Goal: Task Accomplishment & Management: Manage account settings

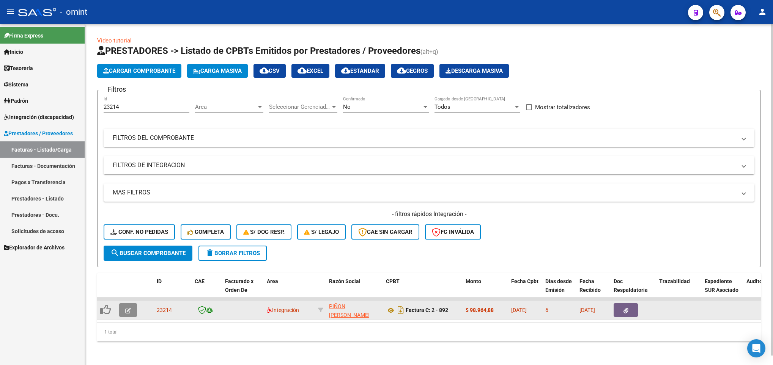
click at [130, 315] on button "button" at bounding box center [128, 310] width 18 height 14
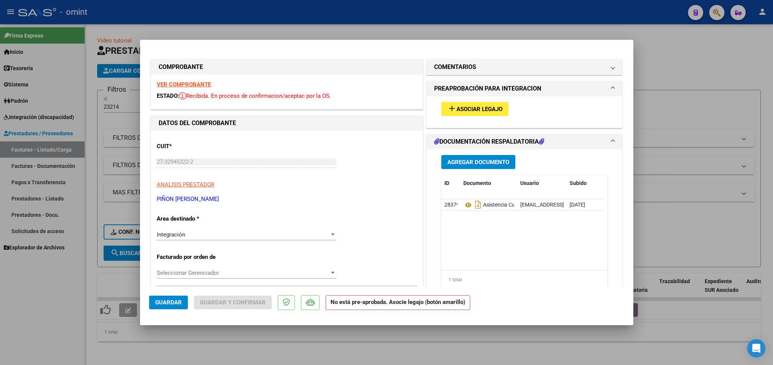
click at [176, 84] on strong "VER COMPROBANTE" at bounding box center [184, 84] width 54 height 7
click at [722, 147] on div at bounding box center [386, 182] width 773 height 365
type input "$ 0,00"
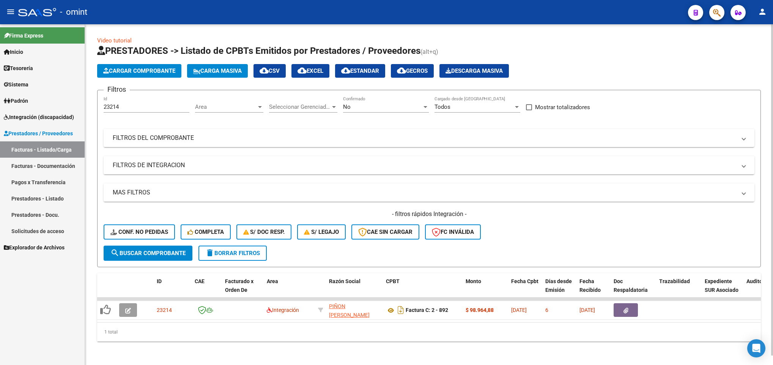
drag, startPoint x: 137, startPoint y: 102, endPoint x: 118, endPoint y: 104, distance: 19.0
click at [113, 102] on div "23214 Id" at bounding box center [147, 104] width 86 height 16
drag, startPoint x: 123, startPoint y: 105, endPoint x: 54, endPoint y: 100, distance: 69.6
click at [54, 100] on mat-sidenav-container "Firma Express Inicio Calendario SSS Instructivos Contacto OS Tesorería Extracto…" at bounding box center [386, 194] width 773 height 341
paste input "842"
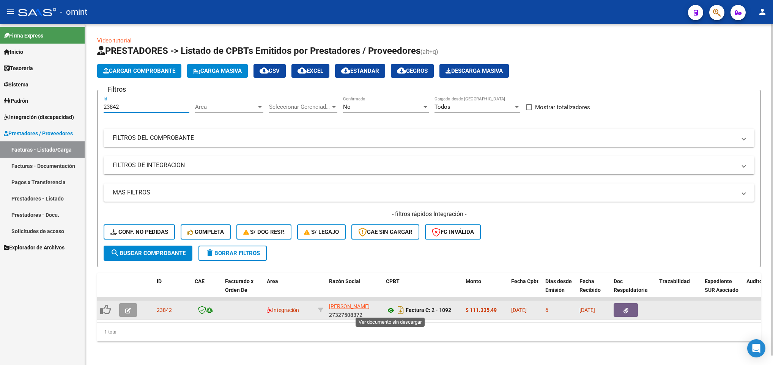
click at [391, 311] on icon at bounding box center [391, 310] width 10 height 9
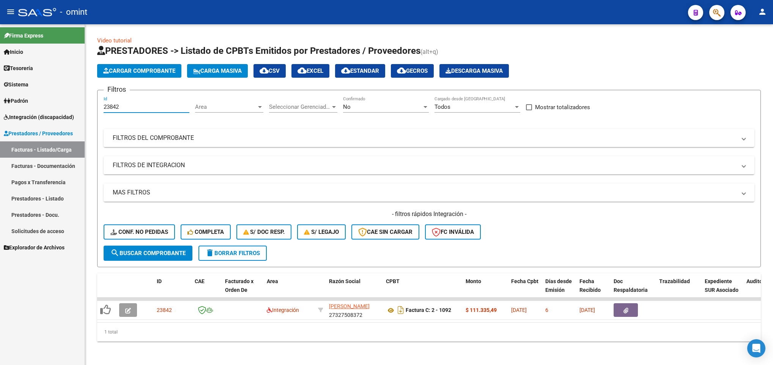
drag, startPoint x: 121, startPoint y: 109, endPoint x: 69, endPoint y: 107, distance: 51.6
click at [69, 107] on mat-sidenav-container "Firma Express Inicio Calendario SSS Instructivos Contacto OS Tesorería Extracto…" at bounding box center [386, 194] width 773 height 341
paste input "204"
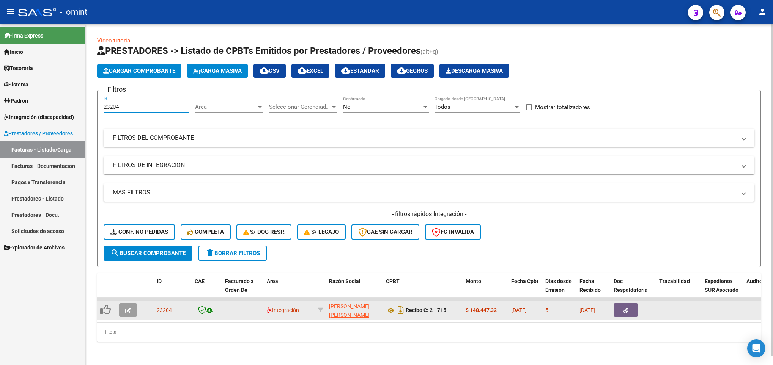
type input "23204"
click at [125, 310] on icon "button" at bounding box center [128, 311] width 6 height 6
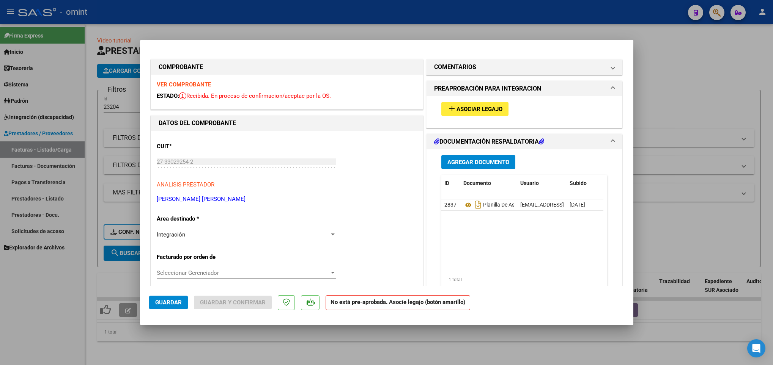
click at [178, 82] on strong "VER COMPROBANTE" at bounding box center [184, 84] width 54 height 7
click at [477, 110] on span "Asociar Legajo" at bounding box center [479, 109] width 46 height 7
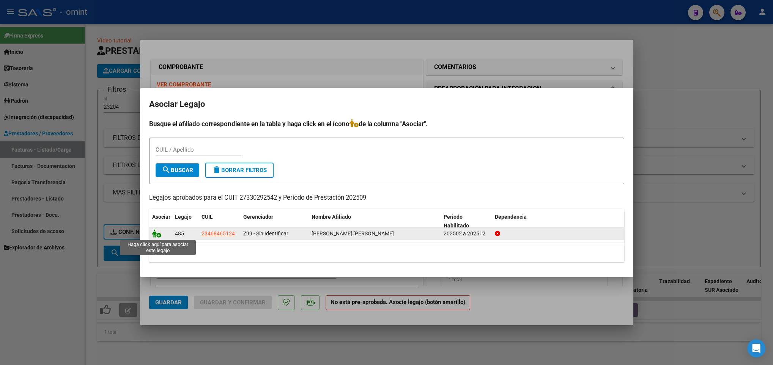
click at [154, 235] on icon at bounding box center [156, 233] width 9 height 8
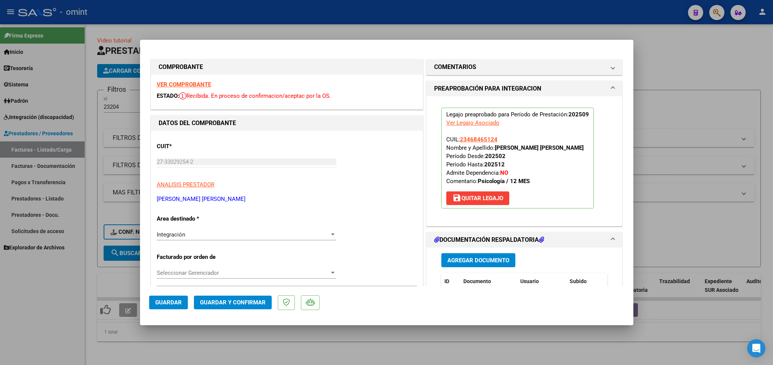
click at [152, 303] on button "Guardar" at bounding box center [168, 303] width 39 height 14
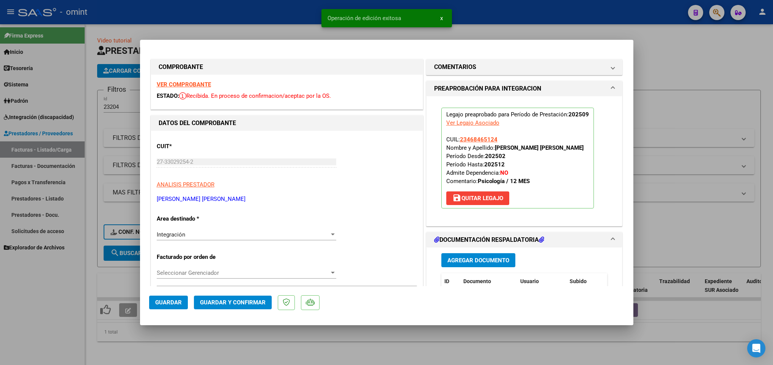
click at [171, 343] on div at bounding box center [386, 182] width 773 height 365
type input "$ 0,00"
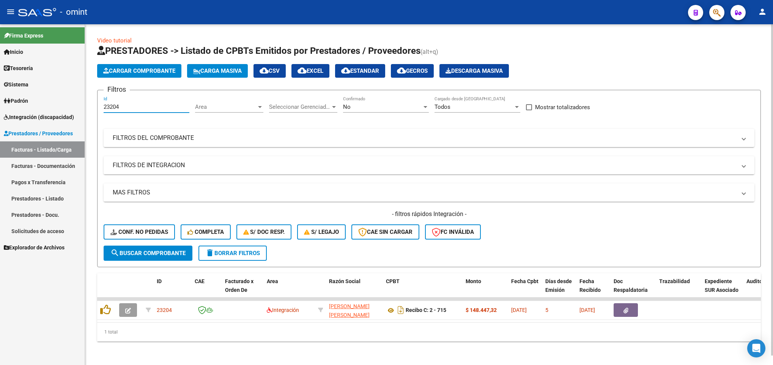
drag, startPoint x: 121, startPoint y: 105, endPoint x: 131, endPoint y: 105, distance: 10.6
click at [123, 105] on input "23204" at bounding box center [147, 107] width 86 height 7
drag, startPoint x: 131, startPoint y: 105, endPoint x: 33, endPoint y: 110, distance: 98.0
click at [34, 110] on mat-sidenav-container "Firma Express Inicio Calendario SSS Instructivos Contacto OS Tesorería Extracto…" at bounding box center [386, 194] width 773 height 341
paste input "2"
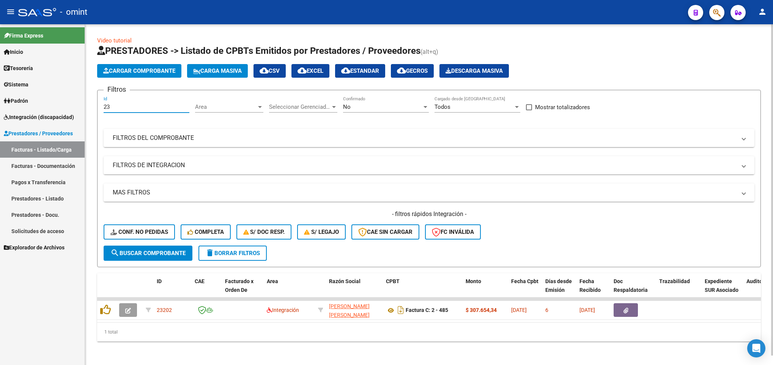
type input "2"
paste input "23742"
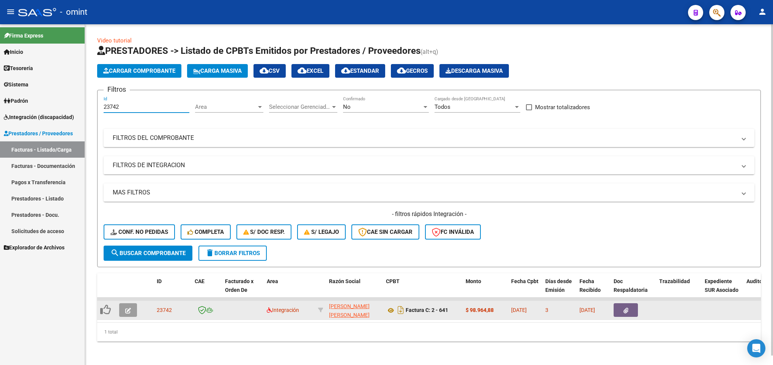
type input "23742"
click at [127, 313] on icon "button" at bounding box center [128, 311] width 6 height 6
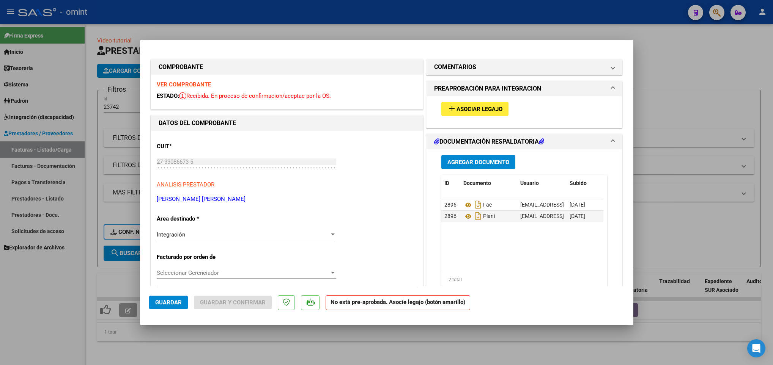
click at [188, 83] on strong "VER COMPROBANTE" at bounding box center [184, 84] width 54 height 7
click at [483, 108] on span "Asociar Legajo" at bounding box center [479, 109] width 46 height 7
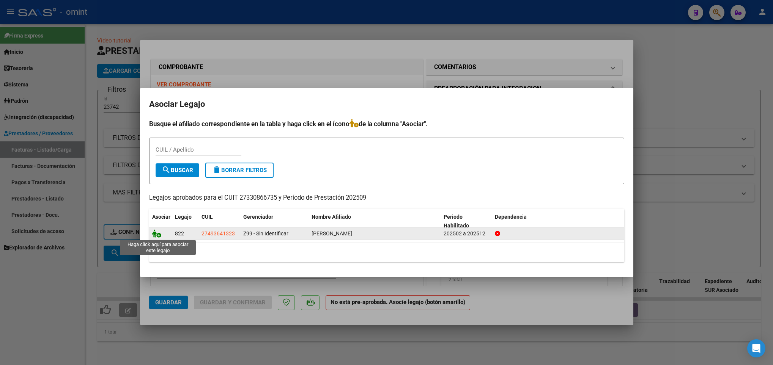
click at [152, 236] on icon at bounding box center [156, 233] width 9 height 8
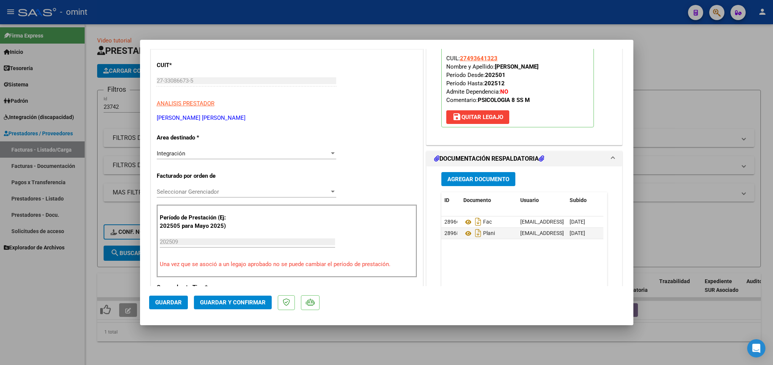
scroll to position [114, 0]
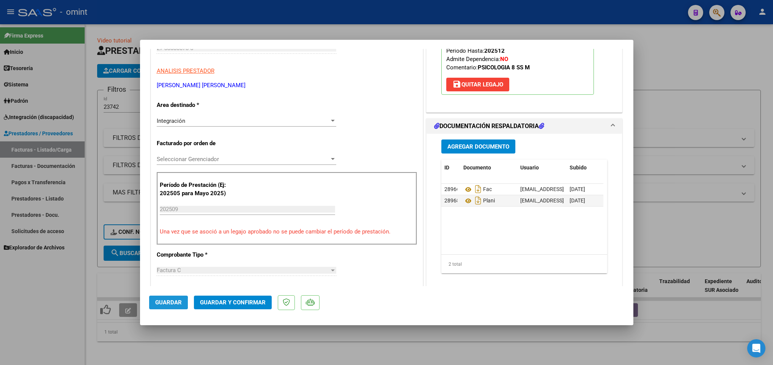
click at [163, 303] on span "Guardar" at bounding box center [168, 302] width 27 height 7
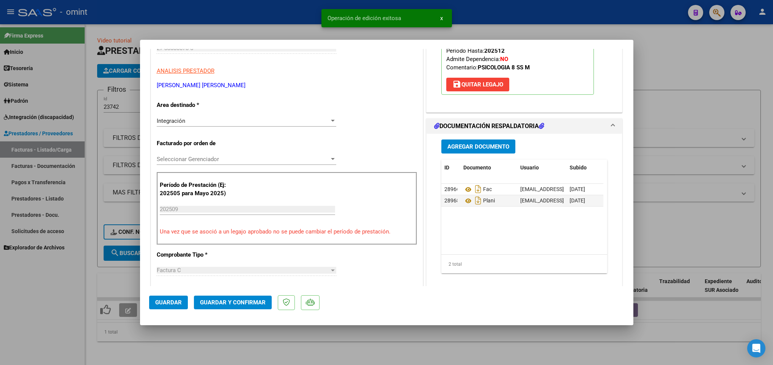
click at [170, 342] on div at bounding box center [386, 182] width 773 height 365
type input "$ 0,00"
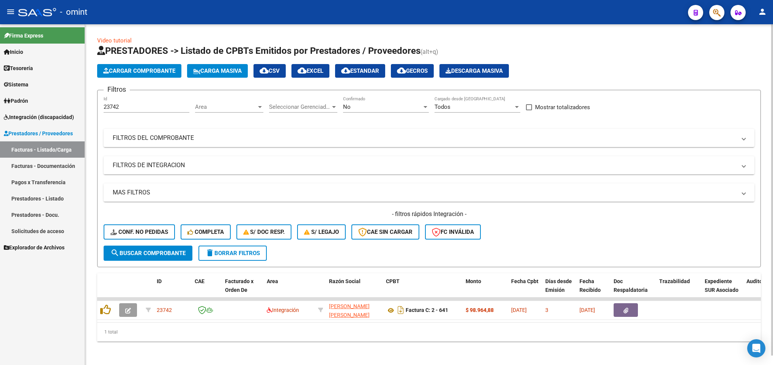
click at [131, 107] on div "23742 Id" at bounding box center [147, 104] width 86 height 16
drag, startPoint x: 131, startPoint y: 108, endPoint x: 64, endPoint y: 98, distance: 67.9
click at [66, 99] on mat-sidenav-container "Firma Express Inicio Calendario SSS Instructivos Contacto OS Tesorería Extracto…" at bounding box center [386, 194] width 773 height 341
paste input "855"
drag, startPoint x: 117, startPoint y: 104, endPoint x: 74, endPoint y: 104, distance: 42.9
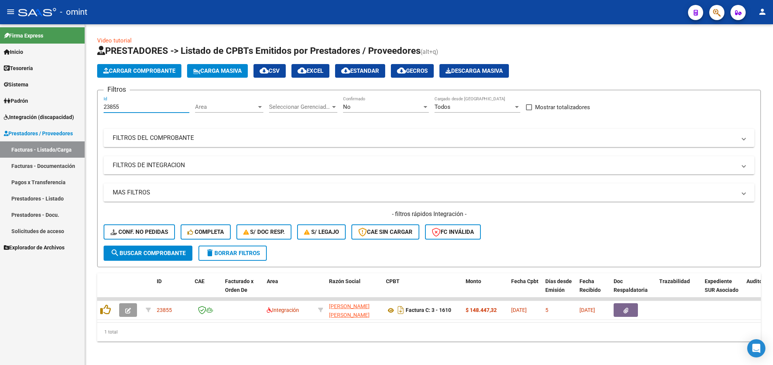
click at [74, 104] on mat-sidenav-container "Firma Express Inicio Calendario SSS Instructivos Contacto OS Tesorería Extracto…" at bounding box center [386, 194] width 773 height 341
paste input "429"
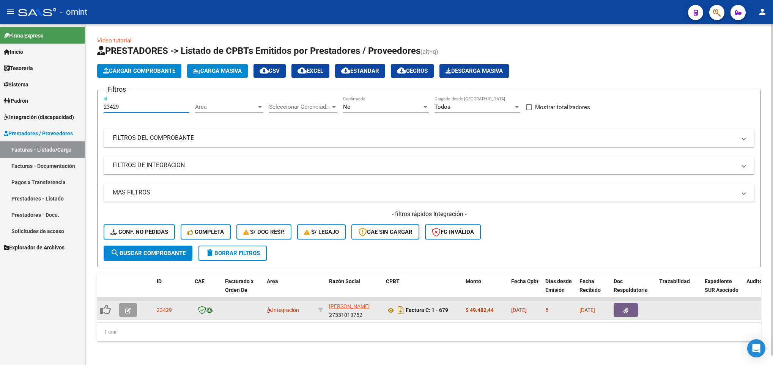
type input "23429"
click at [128, 312] on icon "button" at bounding box center [128, 311] width 6 height 6
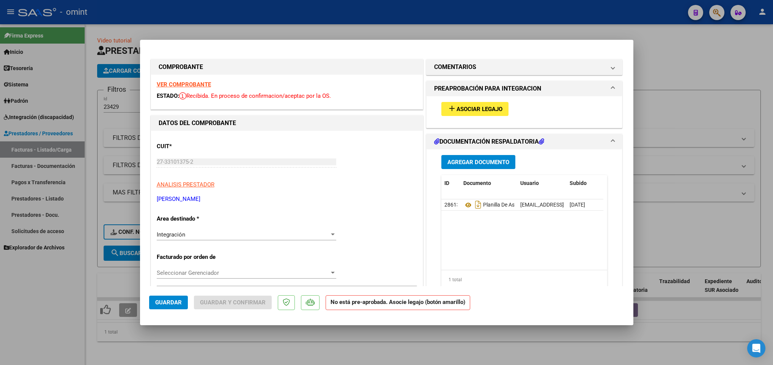
click at [178, 81] on strong "VER COMPROBANTE" at bounding box center [184, 84] width 54 height 7
click at [184, 83] on strong "VER COMPROBANTE" at bounding box center [184, 84] width 54 height 7
click at [476, 110] on span "Asociar Legajo" at bounding box center [479, 109] width 46 height 7
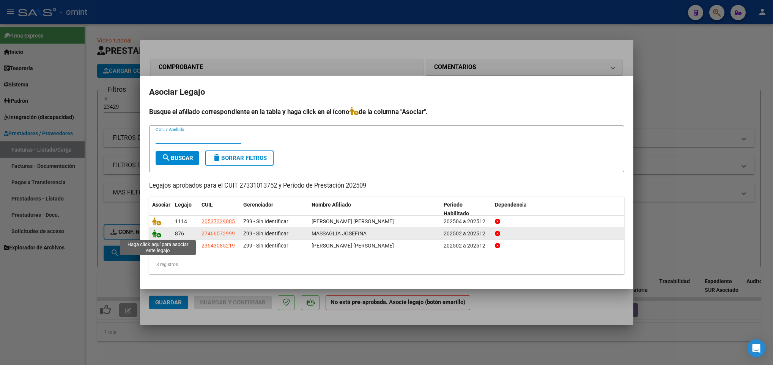
click at [152, 235] on icon at bounding box center [156, 233] width 9 height 8
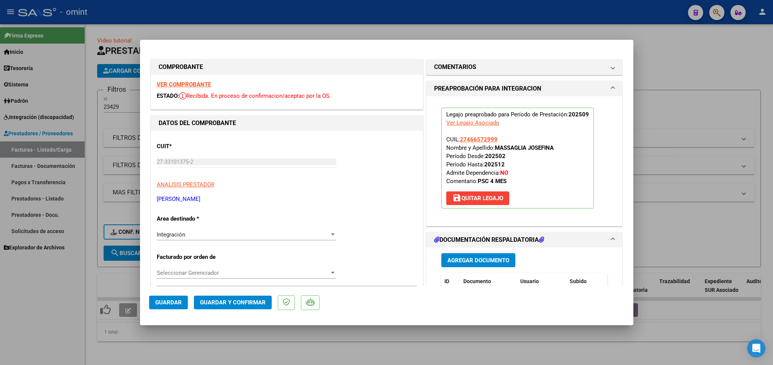
click at [155, 304] on span "Guardar" at bounding box center [168, 302] width 27 height 7
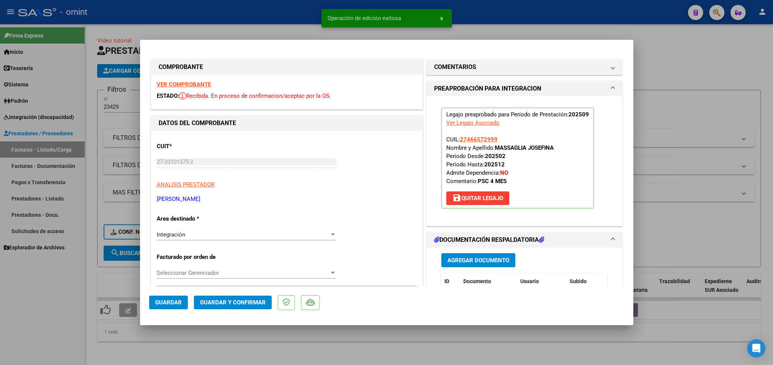
click at [165, 350] on div at bounding box center [386, 182] width 773 height 365
type input "$ 0,00"
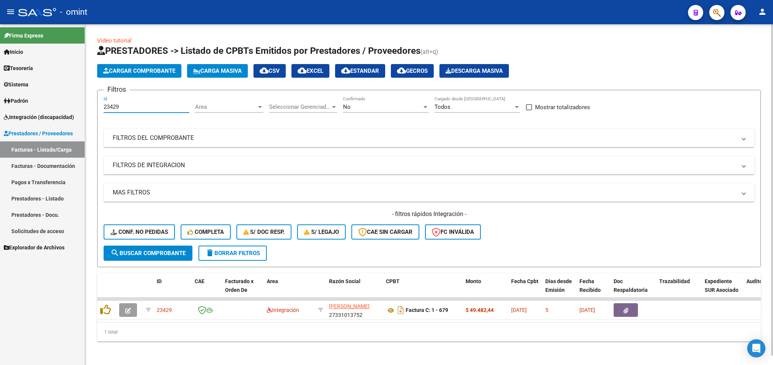
click at [143, 106] on input "23429" at bounding box center [147, 107] width 86 height 7
drag, startPoint x: 102, startPoint y: 112, endPoint x: 65, endPoint y: 105, distance: 37.9
click at [66, 105] on mat-sidenav-container "Firma Express Inicio Calendario SSS Instructivos Contacto OS Tesorería Extracto…" at bounding box center [386, 194] width 773 height 341
paste input "4044"
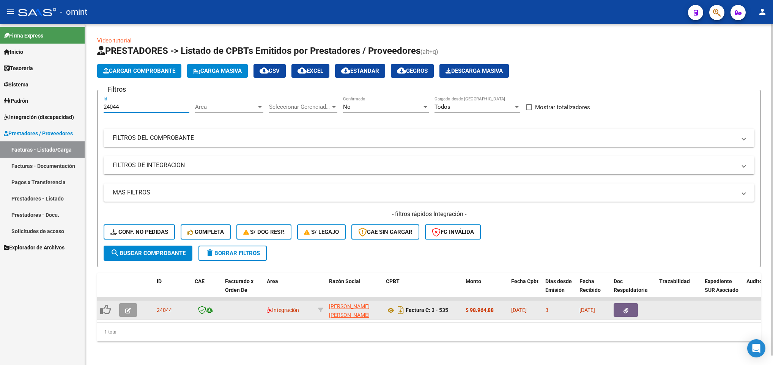
type input "24044"
click at [127, 307] on span "button" at bounding box center [128, 310] width 6 height 7
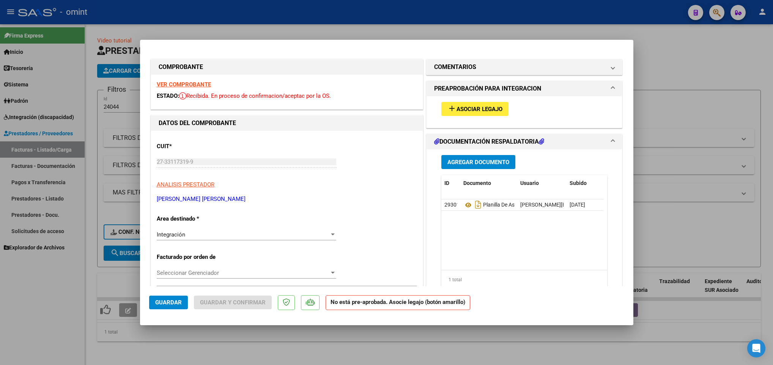
click at [195, 83] on strong "VER COMPROBANTE" at bounding box center [184, 84] width 54 height 7
click at [497, 107] on span "Asociar Legajo" at bounding box center [479, 109] width 46 height 7
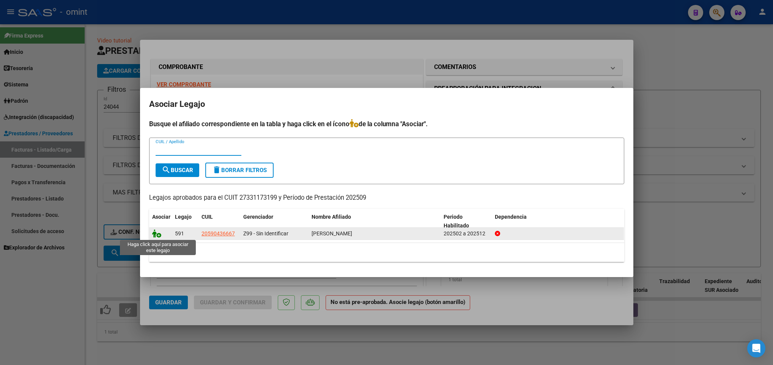
click at [156, 235] on icon at bounding box center [156, 233] width 9 height 8
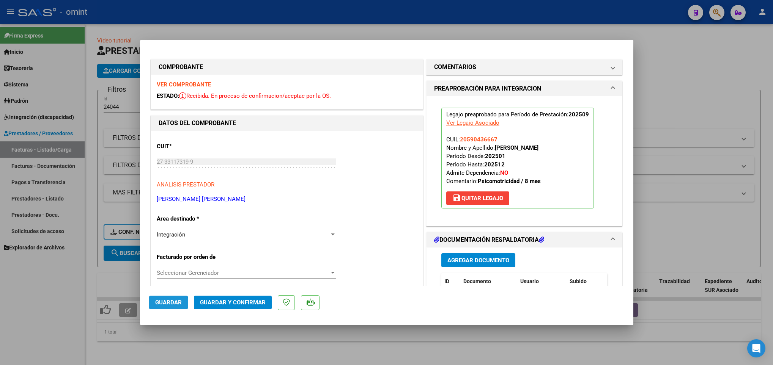
click at [151, 306] on button "Guardar" at bounding box center [168, 303] width 39 height 14
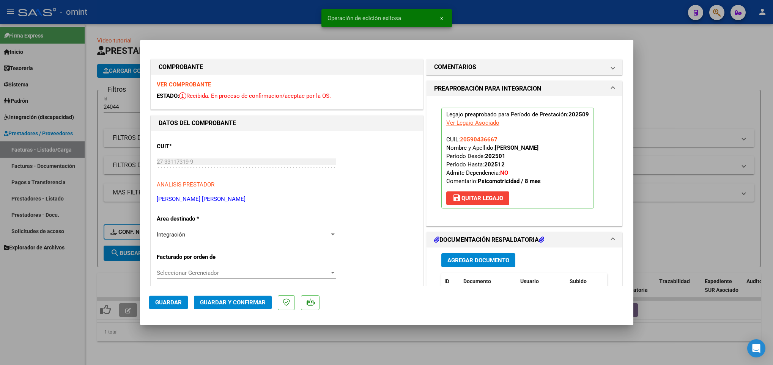
click at [174, 360] on div at bounding box center [386, 182] width 773 height 365
type input "$ 0,00"
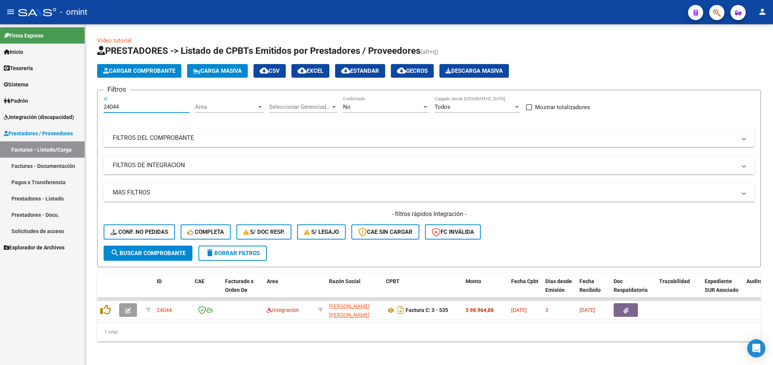
drag, startPoint x: 141, startPoint y: 106, endPoint x: 82, endPoint y: 96, distance: 60.1
click at [82, 96] on mat-sidenav-container "Firma Express Inicio Calendario SSS Instructivos Contacto OS Tesorería Extracto…" at bounding box center [386, 194] width 773 height 341
paste input "75"
drag, startPoint x: 130, startPoint y: 102, endPoint x: 93, endPoint y: 105, distance: 37.6
click at [93, 105] on div "Video tutorial PRESTADORES -> Listado de CPBTs Emitidos por Prestadores / Prove…" at bounding box center [429, 195] width 688 height 342
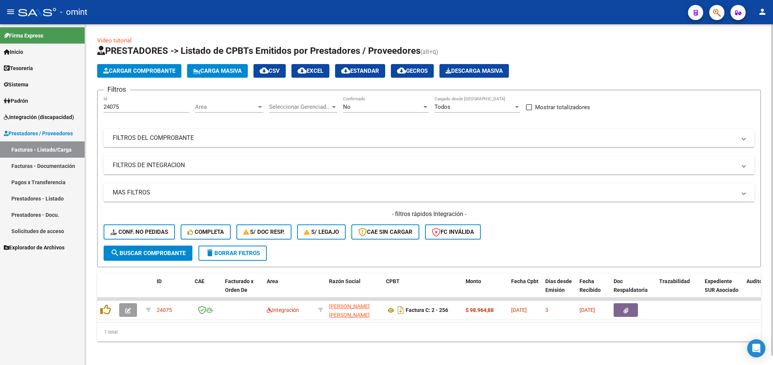
drag, startPoint x: 130, startPoint y: 113, endPoint x: 126, endPoint y: 112, distance: 4.8
click at [126, 112] on div "24075 Id" at bounding box center [147, 108] width 86 height 24
drag, startPoint x: 126, startPoint y: 112, endPoint x: 105, endPoint y: 105, distance: 21.8
click at [105, 106] on input "24075" at bounding box center [147, 107] width 86 height 7
paste input "3449"
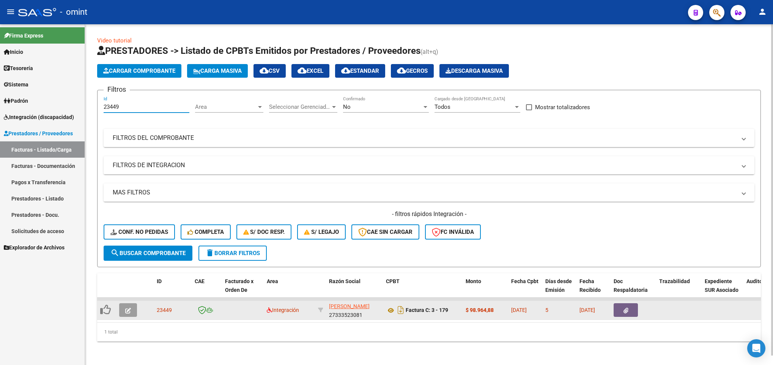
type input "23449"
click at [130, 308] on icon "button" at bounding box center [128, 311] width 6 height 6
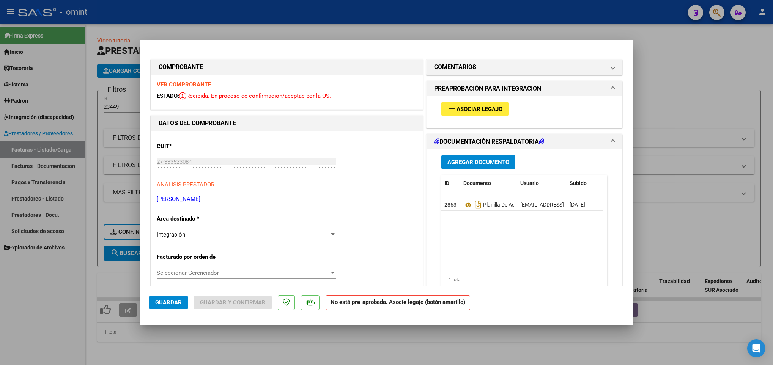
click at [197, 81] on strong "VER COMPROBANTE" at bounding box center [184, 84] width 54 height 7
click at [447, 107] on mat-icon "add" at bounding box center [451, 108] width 9 height 9
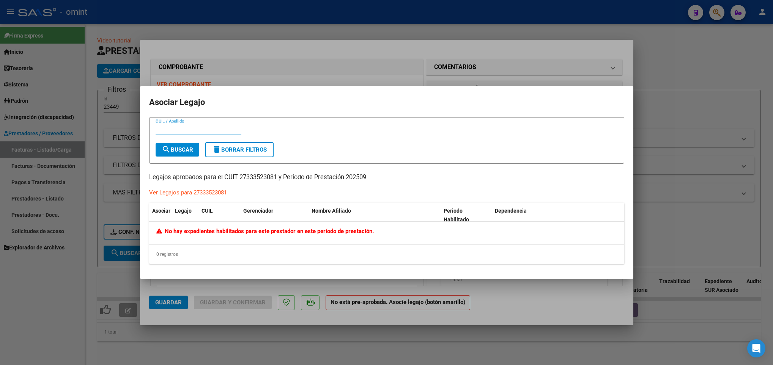
click at [170, 284] on div at bounding box center [386, 182] width 773 height 365
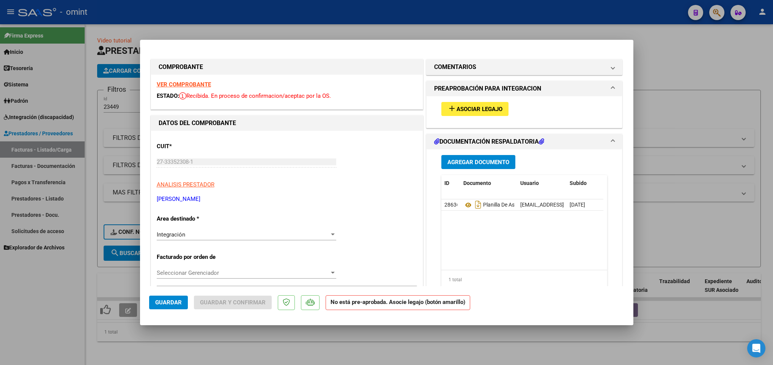
click at [108, 179] on div at bounding box center [386, 182] width 773 height 365
type input "$ 0,00"
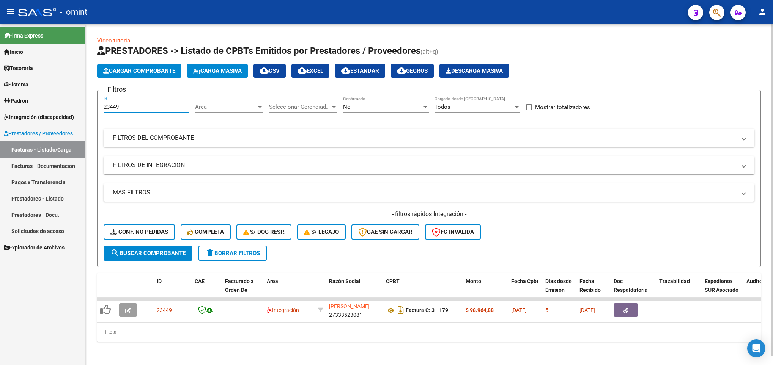
click at [123, 104] on input "23449" at bounding box center [147, 107] width 86 height 7
drag, startPoint x: 126, startPoint y: 106, endPoint x: 53, endPoint y: 104, distance: 72.9
click at [53, 104] on mat-sidenav-container "Firma Express Inicio Calendario SSS Instructivos Contacto OS Tesorería Extracto…" at bounding box center [386, 194] width 773 height 341
paste input "514"
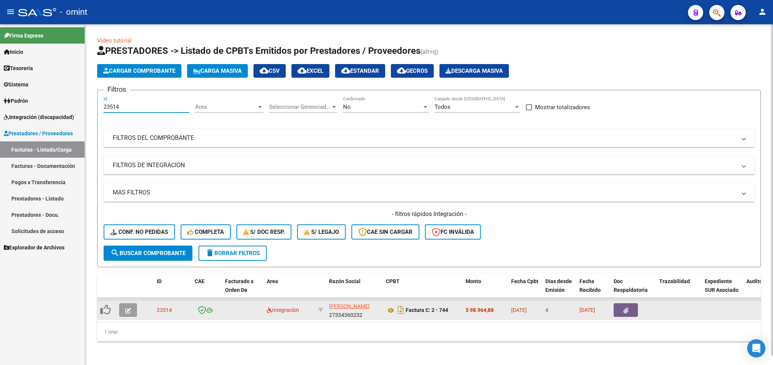
type input "23514"
click at [130, 307] on span "button" at bounding box center [128, 310] width 6 height 7
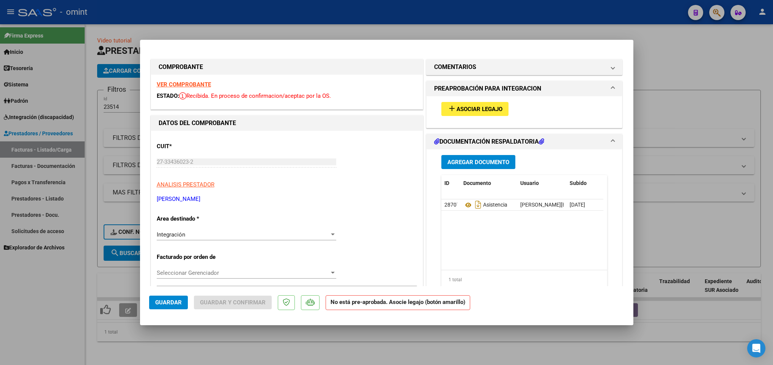
click at [203, 84] on strong "VER COMPROBANTE" at bounding box center [184, 84] width 54 height 7
click at [451, 111] on mat-icon "add" at bounding box center [451, 108] width 9 height 9
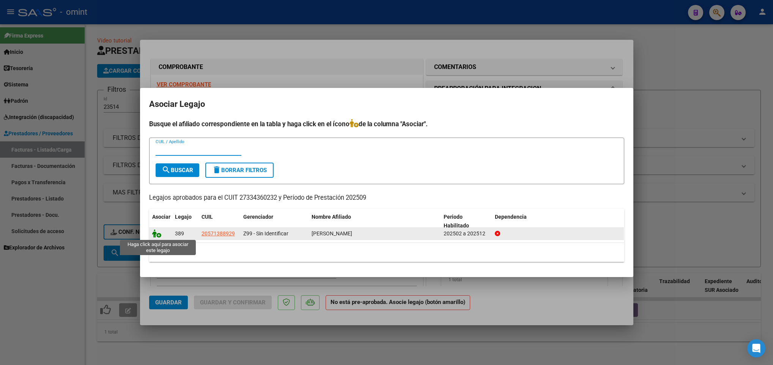
click at [152, 236] on icon at bounding box center [156, 233] width 9 height 8
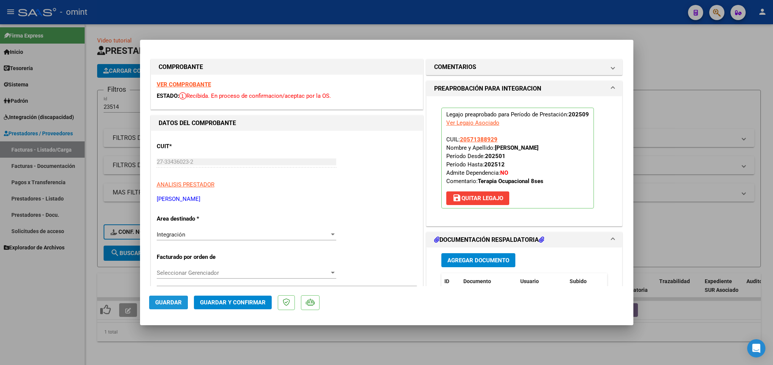
click at [154, 303] on button "Guardar" at bounding box center [168, 303] width 39 height 14
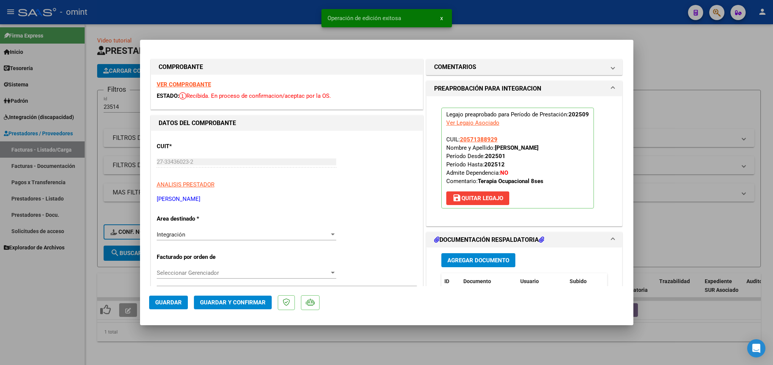
click at [161, 349] on div at bounding box center [386, 182] width 773 height 365
type input "$ 0,00"
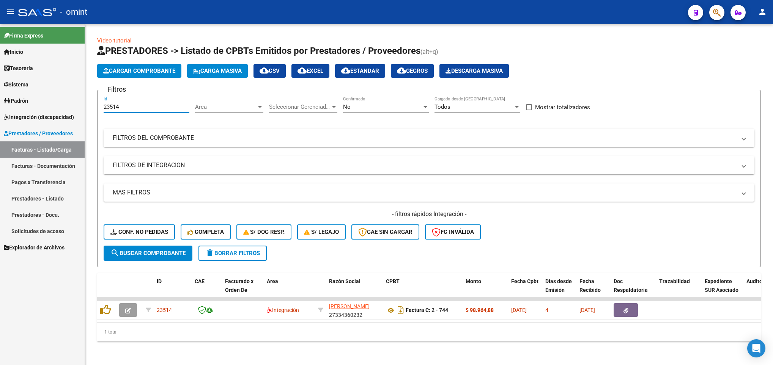
drag, startPoint x: 130, startPoint y: 109, endPoint x: 75, endPoint y: 106, distance: 54.4
click at [75, 106] on mat-sidenav-container "Firma Express Inicio Calendario SSS Instructivos Contacto OS Tesorería Extracto…" at bounding box center [386, 194] width 773 height 341
paste input "272"
drag, startPoint x: 133, startPoint y: 107, endPoint x: 64, endPoint y: 105, distance: 69.1
click at [64, 105] on mat-sidenav-container "Firma Express Inicio Calendario SSS Instructivos Contacto OS Tesorería Extracto…" at bounding box center [386, 194] width 773 height 341
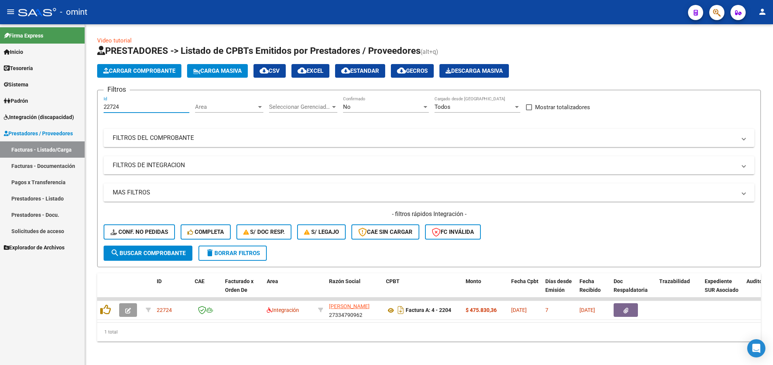
paste input "291"
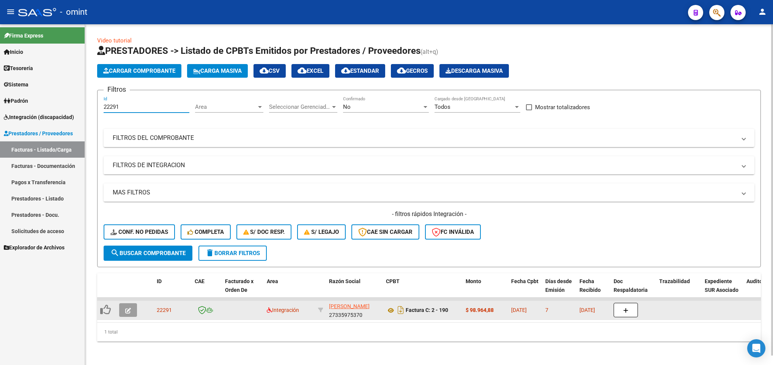
type input "22291"
click at [122, 312] on button "button" at bounding box center [128, 310] width 18 height 14
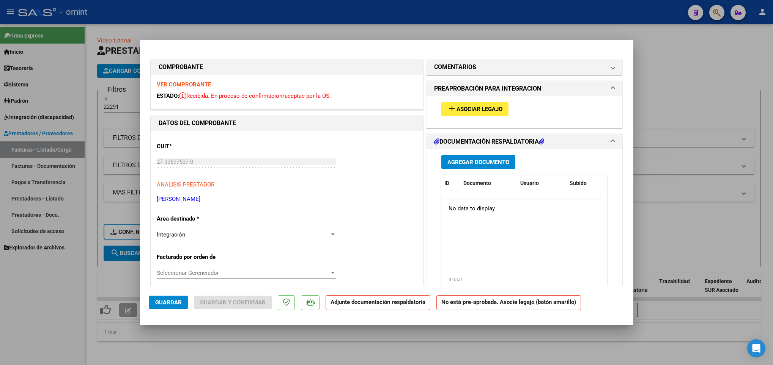
click at [188, 81] on strong "VER COMPROBANTE" at bounding box center [184, 84] width 54 height 7
click at [476, 101] on div "add Asociar Legajo" at bounding box center [524, 108] width 178 height 25
click at [476, 108] on span "Asociar Legajo" at bounding box center [479, 109] width 46 height 7
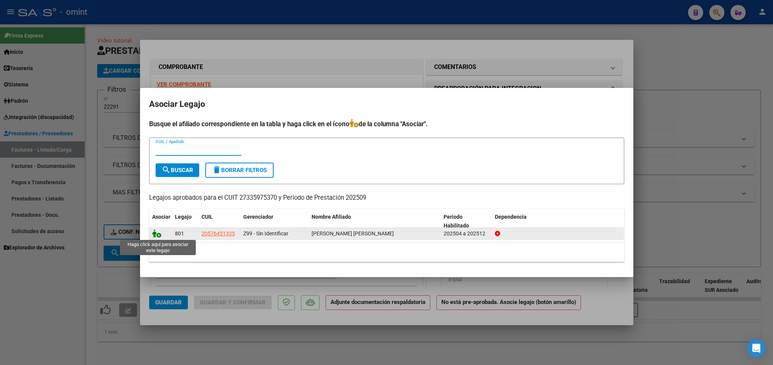
click at [152, 232] on icon at bounding box center [156, 233] width 9 height 8
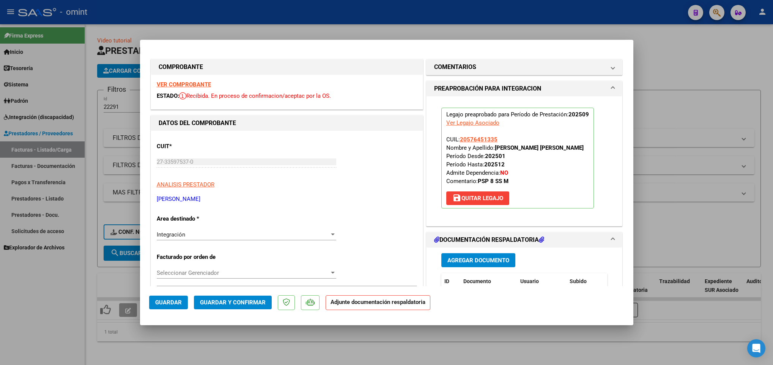
click at [162, 301] on span "Guardar" at bounding box center [168, 302] width 27 height 7
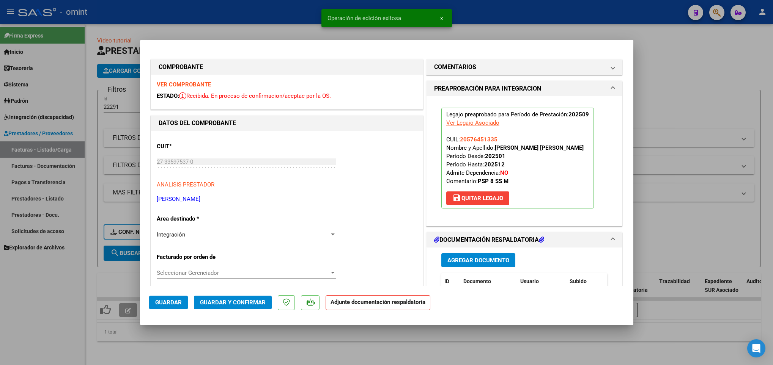
click at [165, 356] on div at bounding box center [386, 182] width 773 height 365
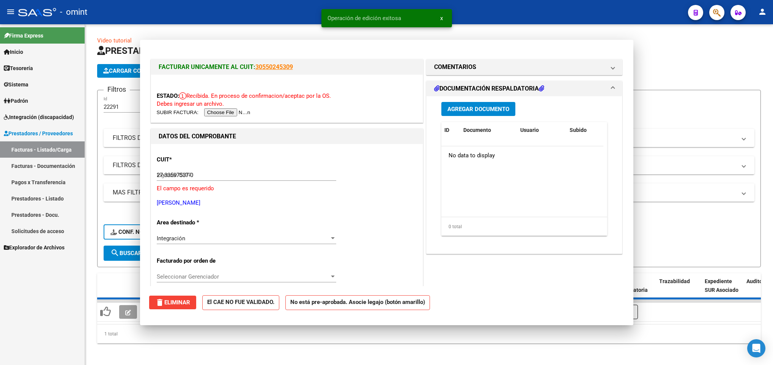
type input "$ 0,00"
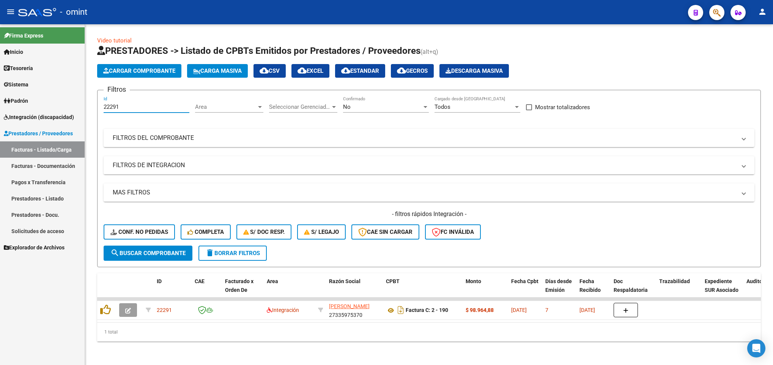
drag, startPoint x: 96, startPoint y: 102, endPoint x: 47, endPoint y: 98, distance: 49.1
click at [47, 98] on mat-sidenav-container "Firma Express Inicio Calendario SSS Instructivos Contacto OS Tesorería Extracto…" at bounding box center [386, 194] width 773 height 341
paste input "4220"
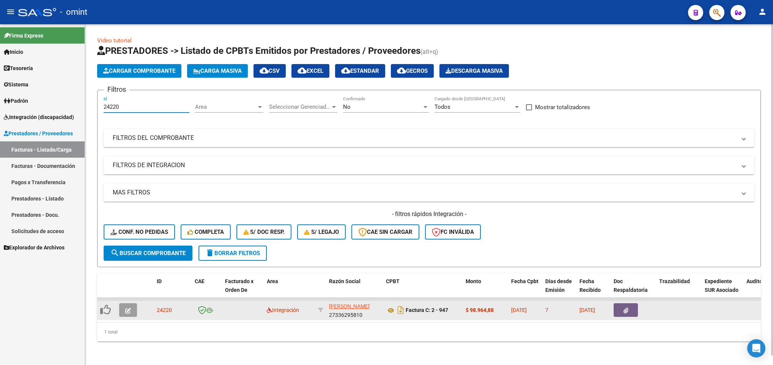
type input "24220"
click at [129, 313] on span "button" at bounding box center [128, 310] width 6 height 7
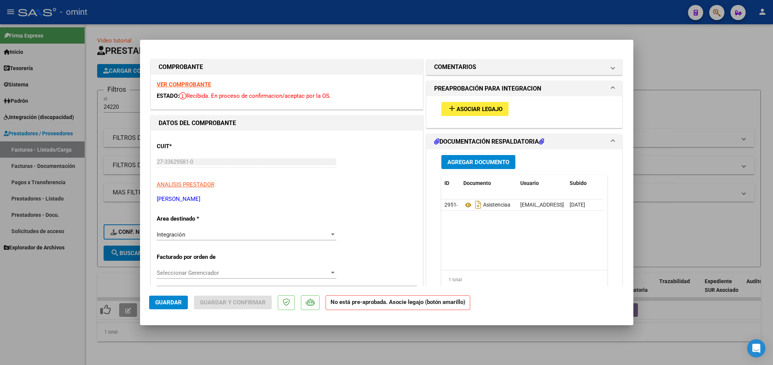
click at [172, 83] on strong "VER COMPROBANTE" at bounding box center [184, 84] width 54 height 7
click at [459, 108] on span "Asociar Legajo" at bounding box center [479, 109] width 46 height 7
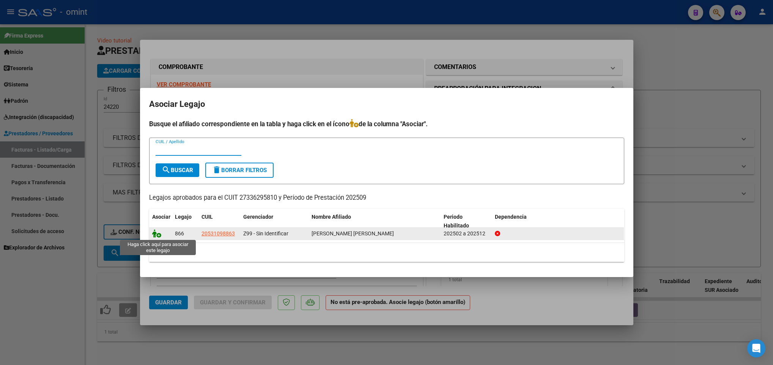
click at [152, 233] on icon at bounding box center [156, 233] width 9 height 8
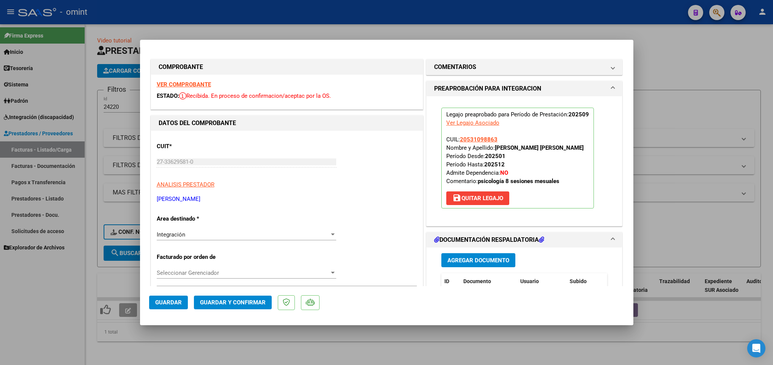
click at [149, 304] on button "Guardar" at bounding box center [168, 303] width 39 height 14
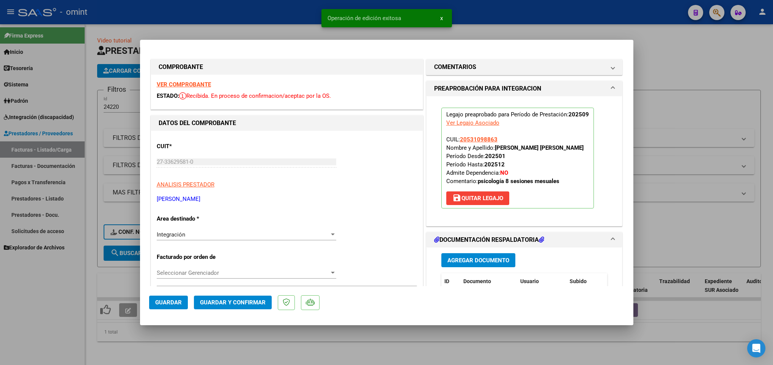
click at [154, 351] on div at bounding box center [386, 182] width 773 height 365
type input "$ 0,00"
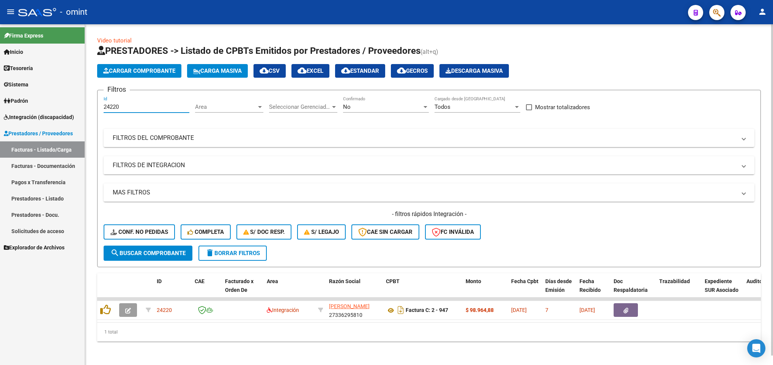
drag, startPoint x: 127, startPoint y: 105, endPoint x: 92, endPoint y: 104, distance: 35.3
click at [94, 105] on div "Video tutorial PRESTADORES -> Listado de CPBTs Emitidos por Prestadores / Prove…" at bounding box center [429, 195] width 688 height 342
paste input "364"
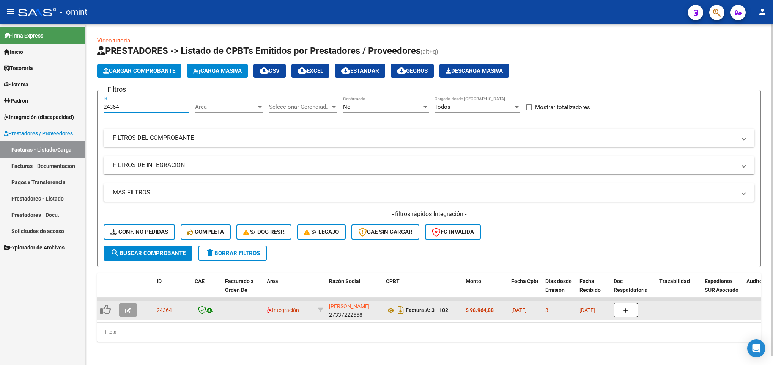
type input "24364"
click at [130, 314] on button "button" at bounding box center [128, 310] width 18 height 14
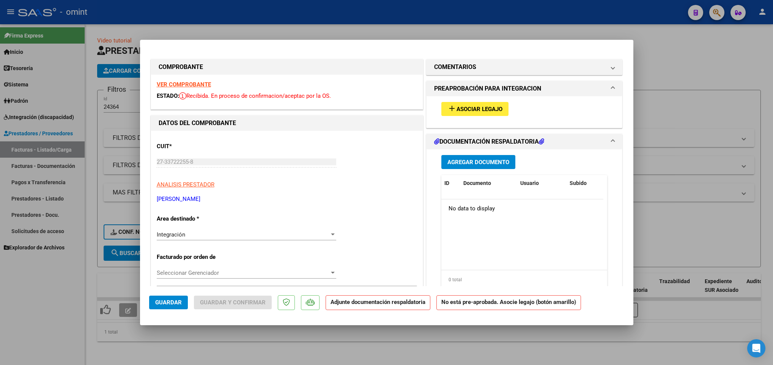
click at [157, 83] on strong "VER COMPROBANTE" at bounding box center [184, 84] width 54 height 7
click at [456, 106] on span "Asociar Legajo" at bounding box center [479, 109] width 46 height 7
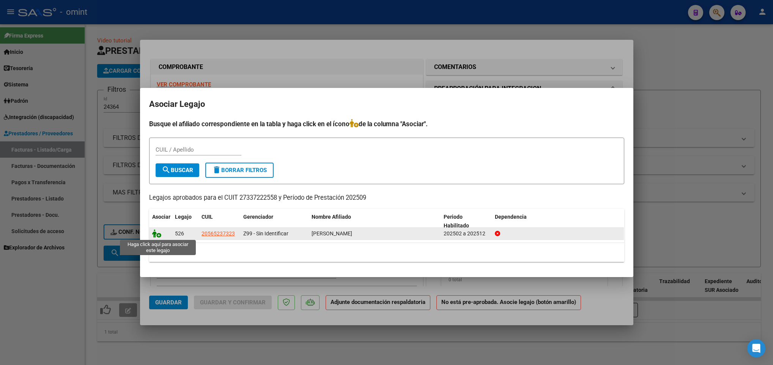
click at [156, 234] on icon at bounding box center [156, 233] width 9 height 8
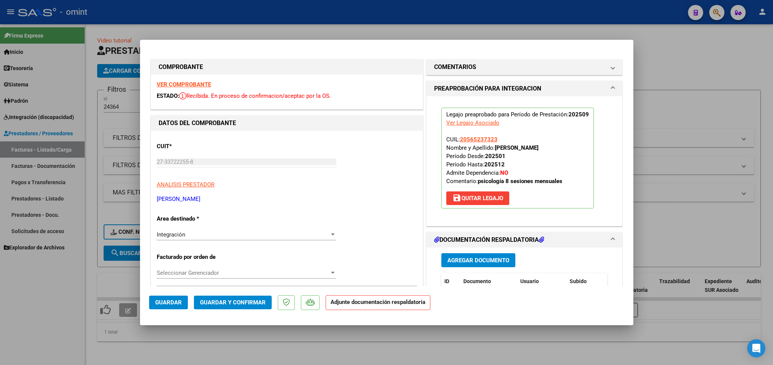
click at [155, 299] on span "Guardar" at bounding box center [168, 302] width 27 height 7
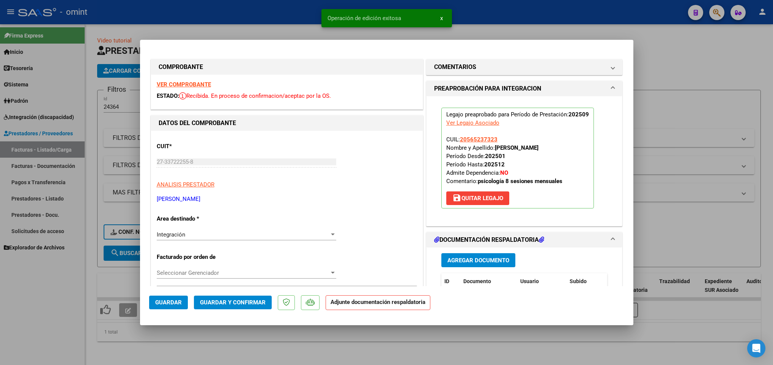
click at [168, 355] on div at bounding box center [386, 182] width 773 height 365
type input "$ 0,00"
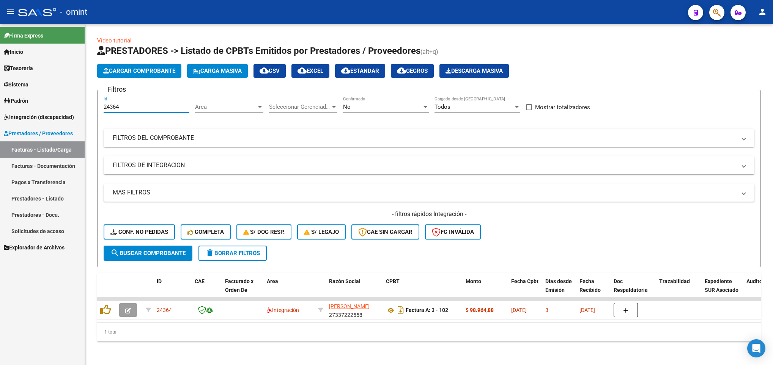
drag, startPoint x: 152, startPoint y: 108, endPoint x: 53, endPoint y: 108, distance: 99.0
click at [53, 108] on mat-sidenav-container "Firma Express Inicio Calendario SSS Instructivos Contacto OS Tesorería Extracto…" at bounding box center [386, 194] width 773 height 341
paste input "2326"
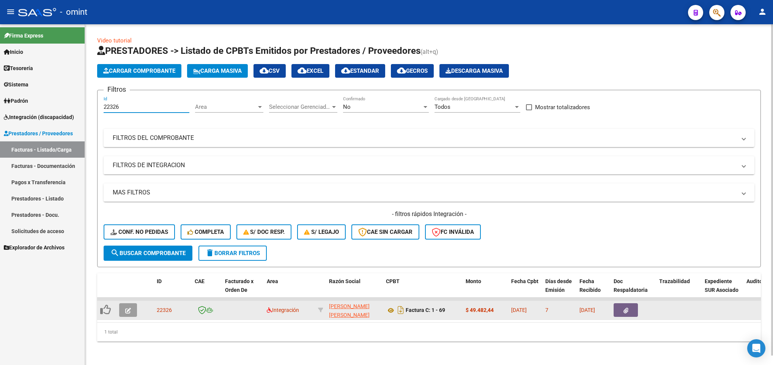
type input "22326"
click at [127, 316] on button "button" at bounding box center [128, 310] width 18 height 14
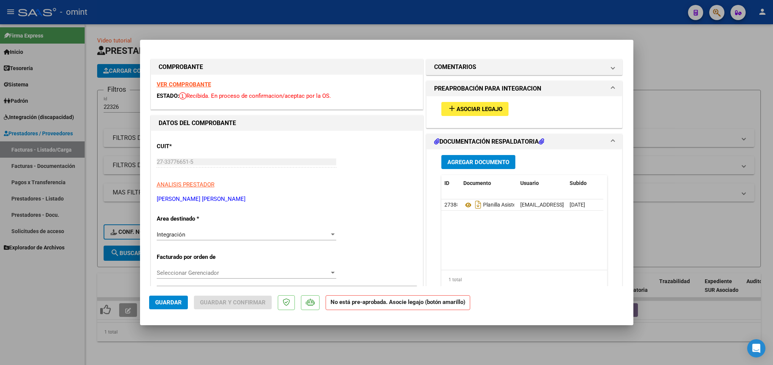
click at [164, 82] on strong "VER COMPROBANTE" at bounding box center [184, 84] width 54 height 7
click at [473, 107] on span "Asociar Legajo" at bounding box center [479, 109] width 46 height 7
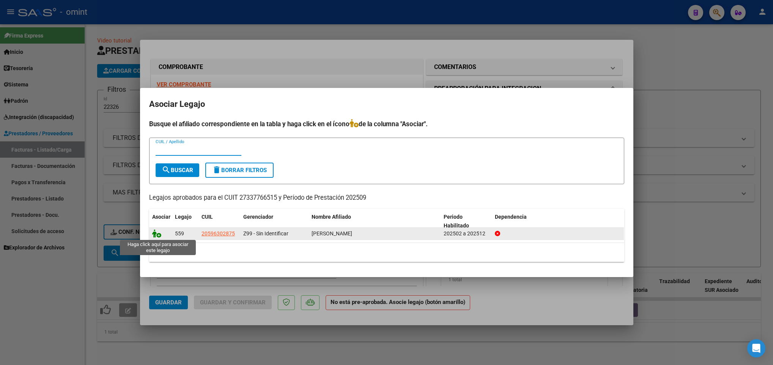
click at [155, 231] on icon at bounding box center [156, 233] width 9 height 8
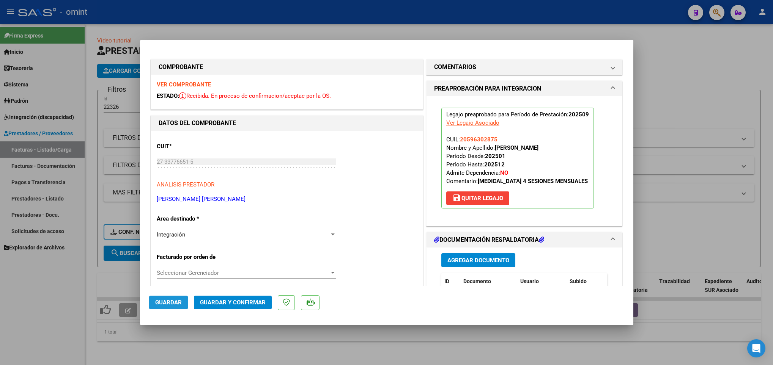
click at [155, 306] on button "Guardar" at bounding box center [168, 303] width 39 height 14
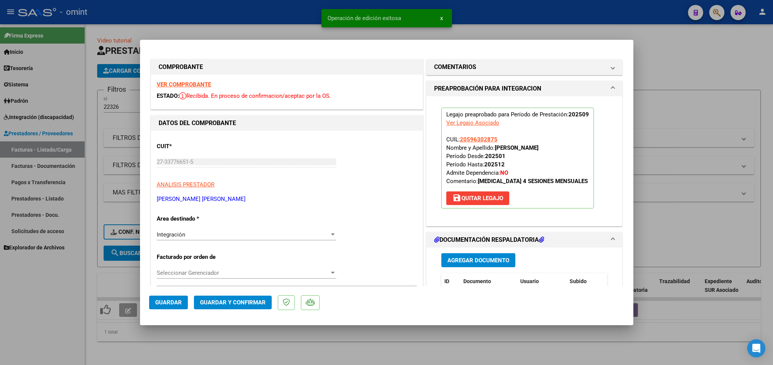
click at [152, 344] on div at bounding box center [386, 182] width 773 height 365
type input "$ 0,00"
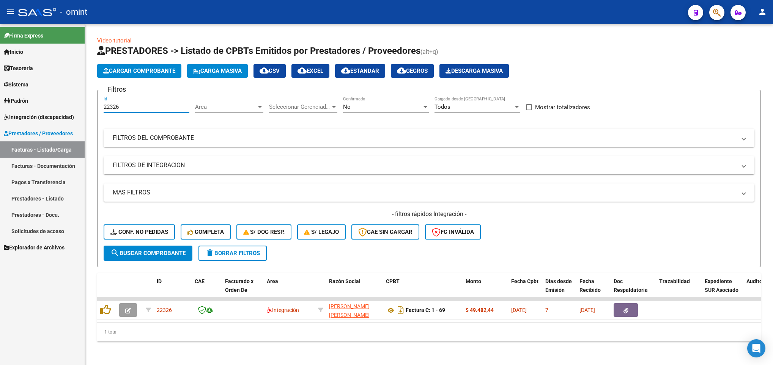
drag, startPoint x: 141, startPoint y: 104, endPoint x: 75, endPoint y: 107, distance: 66.1
click at [75, 107] on mat-sidenav-container "Firma Express Inicio Calendario SSS Instructivos Contacto OS Tesorería Extracto…" at bounding box center [386, 194] width 773 height 341
paste input "4379"
drag, startPoint x: 122, startPoint y: 106, endPoint x: 58, endPoint y: 116, distance: 64.9
click at [58, 116] on mat-sidenav-container "Firma Express Inicio Calendario SSS Instructivos Contacto OS Tesorería Extracto…" at bounding box center [386, 194] width 773 height 341
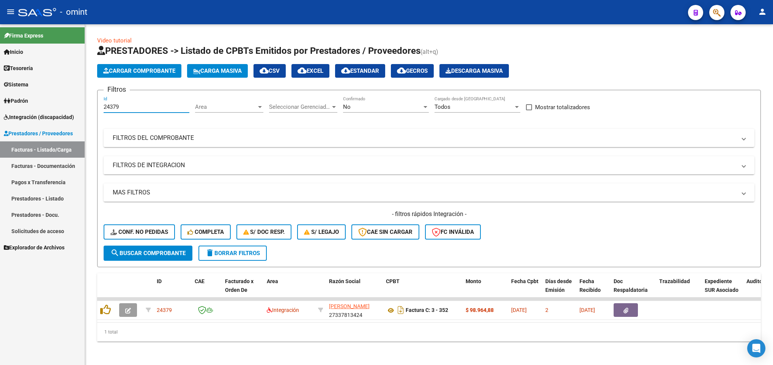
paste input "3234"
drag, startPoint x: 121, startPoint y: 106, endPoint x: 42, endPoint y: 108, distance: 78.2
click at [42, 108] on mat-sidenav-container "Firma Express Inicio Calendario SSS Instructivos Contacto OS Tesorería Extracto…" at bounding box center [386, 194] width 773 height 341
drag, startPoint x: 42, startPoint y: 108, endPoint x: 129, endPoint y: 91, distance: 87.8
click at [129, 91] on h3 "Filtros" at bounding box center [117, 89] width 26 height 11
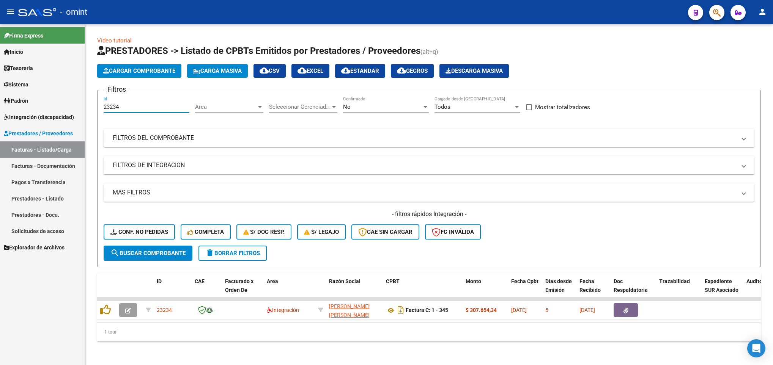
drag, startPoint x: 127, startPoint y: 104, endPoint x: 13, endPoint y: 99, distance: 115.0
click at [13, 99] on mat-sidenav-container "Firma Express Inicio Calendario SSS Instructivos Contacto OS Tesorería Extracto…" at bounding box center [386, 194] width 773 height 341
paste input "4045"
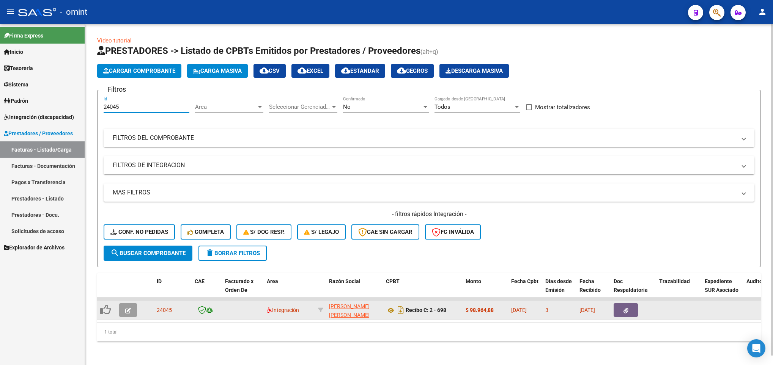
type input "24045"
click at [131, 311] on button "button" at bounding box center [128, 310] width 18 height 14
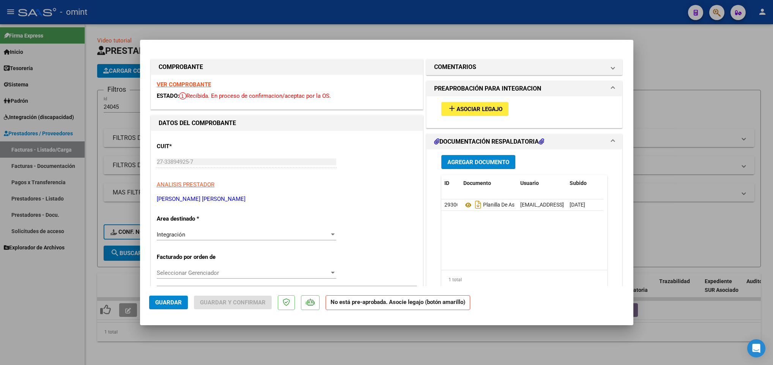
click at [185, 80] on div "VER COMPROBANTE ESTADO: Recibida. En proceso de confirmacion/aceptac por la OS." at bounding box center [287, 92] width 272 height 35
click at [177, 83] on strong "VER COMPROBANTE" at bounding box center [184, 84] width 54 height 7
click at [471, 107] on span "Asociar Legajo" at bounding box center [479, 109] width 46 height 7
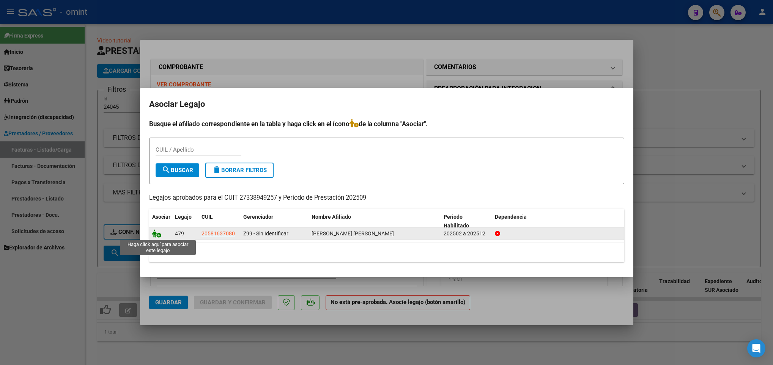
click at [155, 233] on icon at bounding box center [156, 233] width 9 height 8
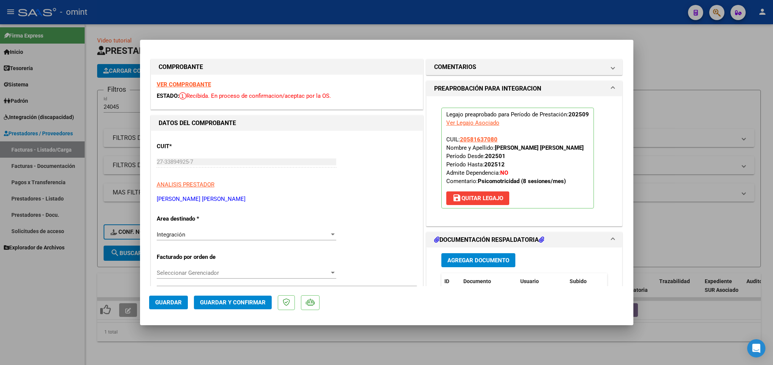
click at [160, 303] on span "Guardar" at bounding box center [168, 302] width 27 height 7
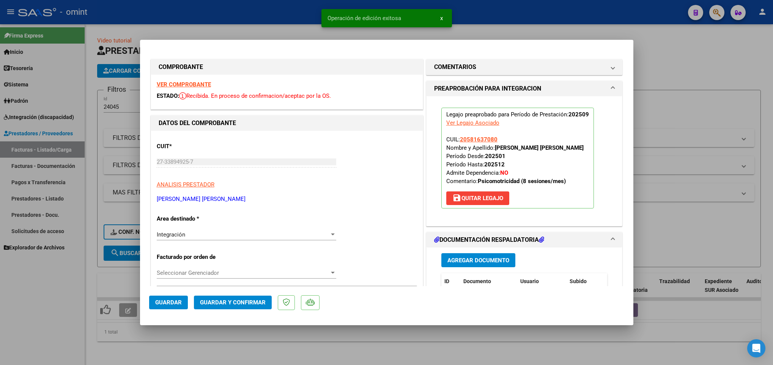
click at [159, 347] on div at bounding box center [386, 182] width 773 height 365
type input "$ 0,00"
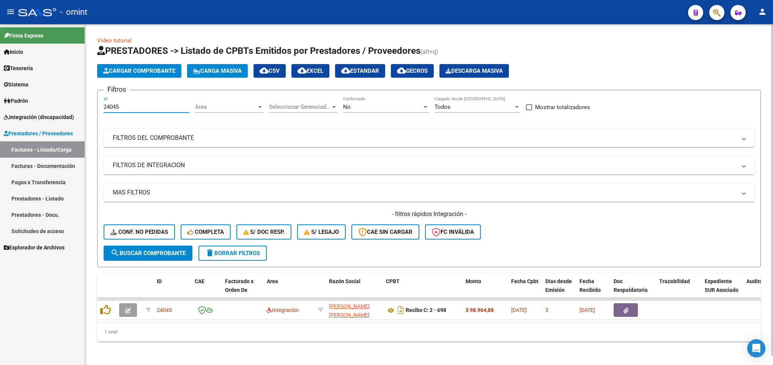
drag, startPoint x: 129, startPoint y: 104, endPoint x: 88, endPoint y: 105, distance: 41.0
click at [88, 105] on div "Video tutorial PRESTADORES -> Listado de CPBTs Emitidos por Prestadores / Prove…" at bounding box center [429, 195] width 688 height 342
paste input "228"
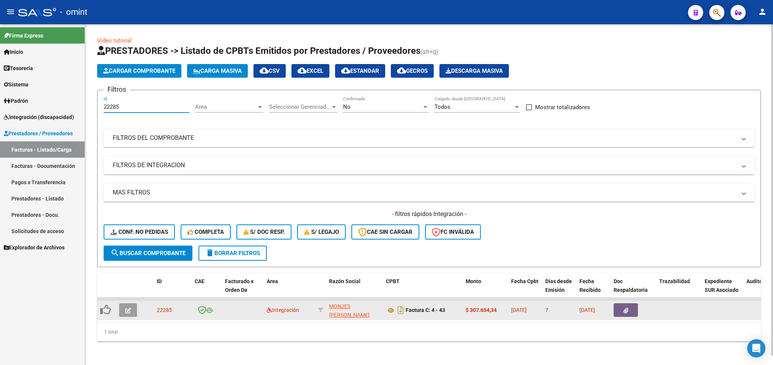
type input "22285"
click at [132, 312] on button "button" at bounding box center [128, 310] width 18 height 14
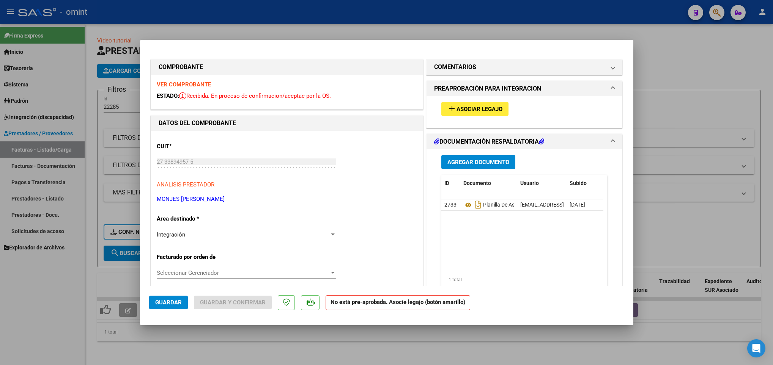
click at [187, 86] on strong "VER COMPROBANTE" at bounding box center [184, 84] width 54 height 7
click at [465, 106] on span "Asociar Legajo" at bounding box center [479, 109] width 46 height 7
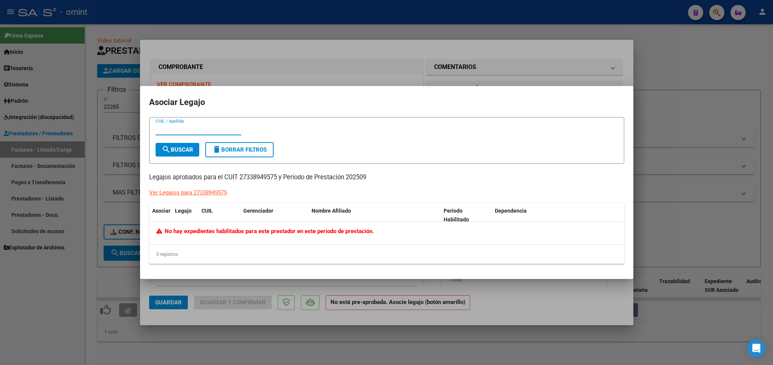
click at [206, 287] on div at bounding box center [386, 182] width 773 height 365
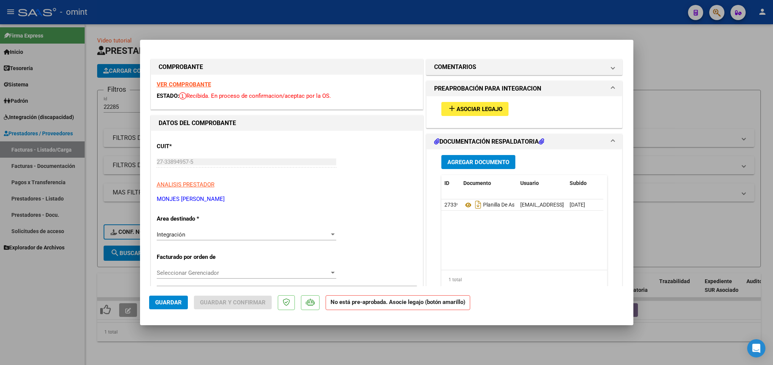
click at [125, 99] on div at bounding box center [386, 182] width 773 height 365
type input "$ 0,00"
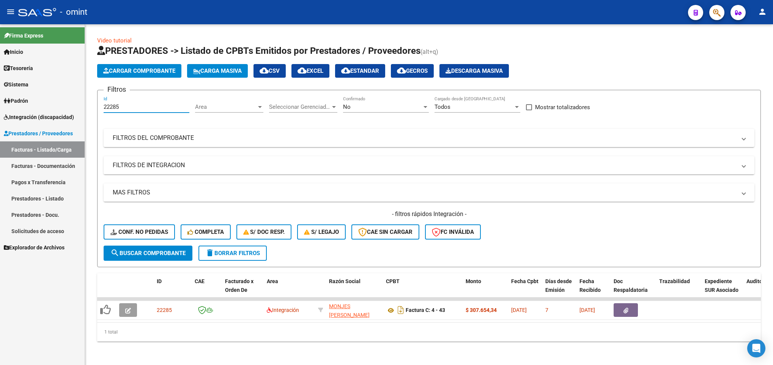
drag, startPoint x: 126, startPoint y: 110, endPoint x: 56, endPoint y: 113, distance: 70.2
click at [56, 113] on mat-sidenav-container "Firma Express Inicio Calendario SSS Instructivos Contacto OS Tesorería Extracto…" at bounding box center [386, 194] width 773 height 341
paste input "771"
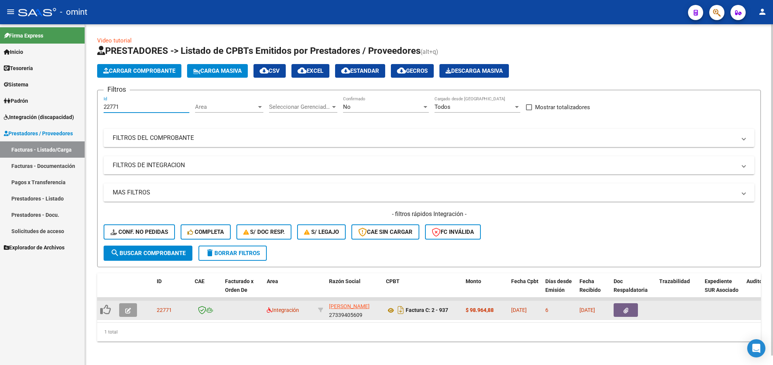
type input "22771"
click at [118, 314] on datatable-body-cell at bounding box center [129, 310] width 27 height 19
click at [123, 313] on button "button" at bounding box center [128, 310] width 18 height 14
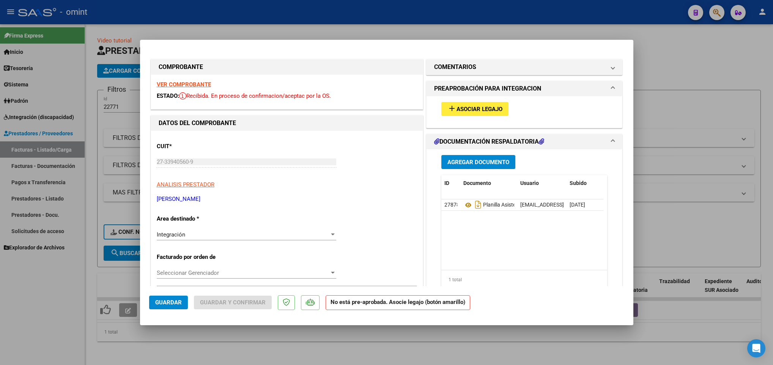
click at [184, 82] on strong "VER COMPROBANTE" at bounding box center [184, 84] width 54 height 7
click at [491, 112] on span "Asociar Legajo" at bounding box center [479, 109] width 46 height 7
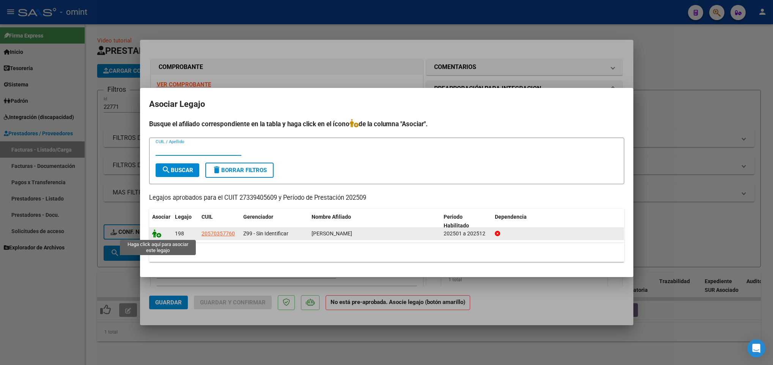
click at [157, 236] on icon at bounding box center [156, 233] width 9 height 8
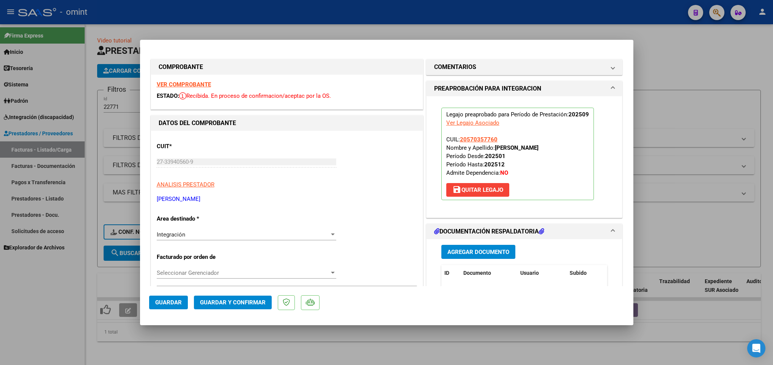
click at [149, 306] on button "Guardar" at bounding box center [168, 303] width 39 height 14
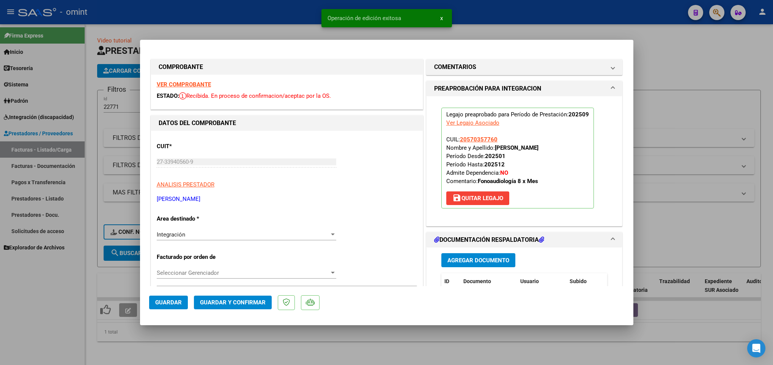
click at [163, 353] on div at bounding box center [386, 182] width 773 height 365
type input "$ 0,00"
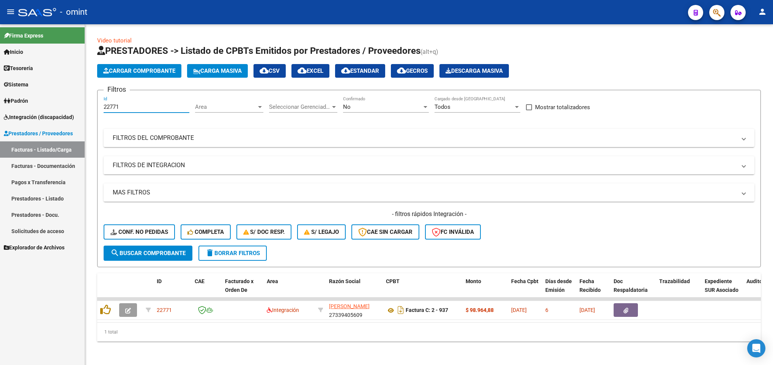
drag, startPoint x: 128, startPoint y: 106, endPoint x: 64, endPoint y: 104, distance: 64.1
click at [64, 104] on mat-sidenav-container "Firma Express Inicio Calendario SSS Instructivos Contacto OS Tesorería Extracto…" at bounding box center [386, 194] width 773 height 341
paste input "836"
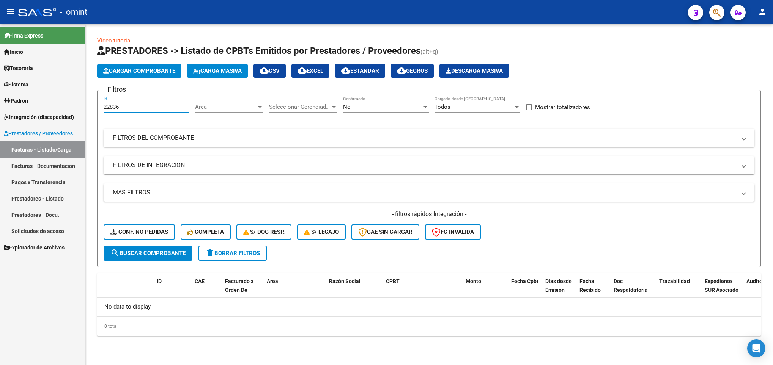
click at [398, 109] on div "No" at bounding box center [382, 107] width 79 height 7
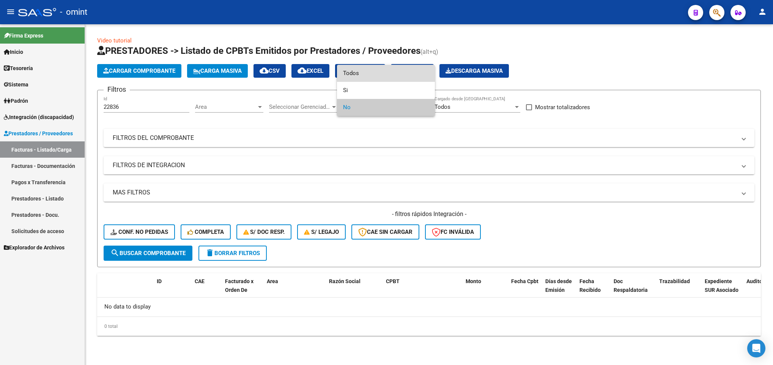
click at [391, 71] on span "Todos" at bounding box center [386, 73] width 86 height 17
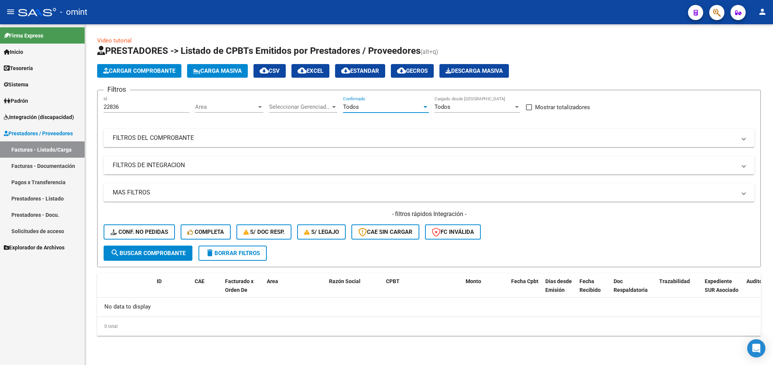
click at [161, 111] on div "22836 Id" at bounding box center [147, 104] width 86 height 16
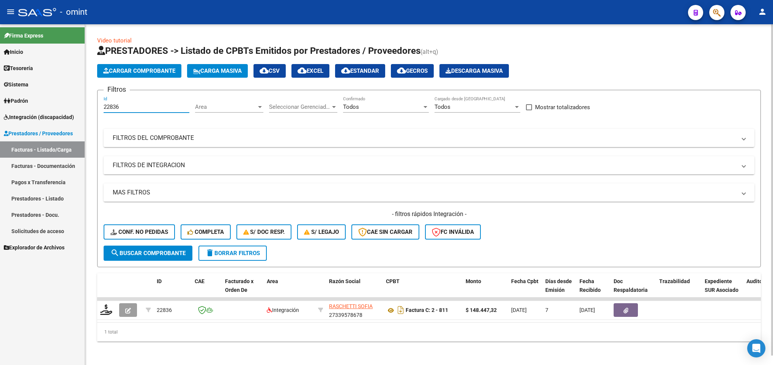
drag, startPoint x: 122, startPoint y: 107, endPoint x: 102, endPoint y: 106, distance: 20.5
click at [102, 106] on form "Filtros 22836 Id Area Area Seleccionar Gerenciador Seleccionar Gerenciador Todo…" at bounding box center [428, 179] width 663 height 178
paste input "761"
drag, startPoint x: 131, startPoint y: 106, endPoint x: 67, endPoint y: 112, distance: 64.4
click at [68, 112] on mat-sidenav-container "Firma Express Inicio Calendario SSS Instructivos Contacto OS Tesorería Extracto…" at bounding box center [386, 194] width 773 height 341
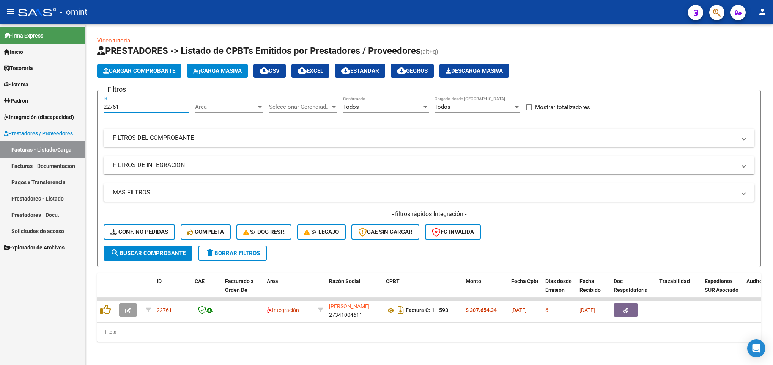
paste input "4387"
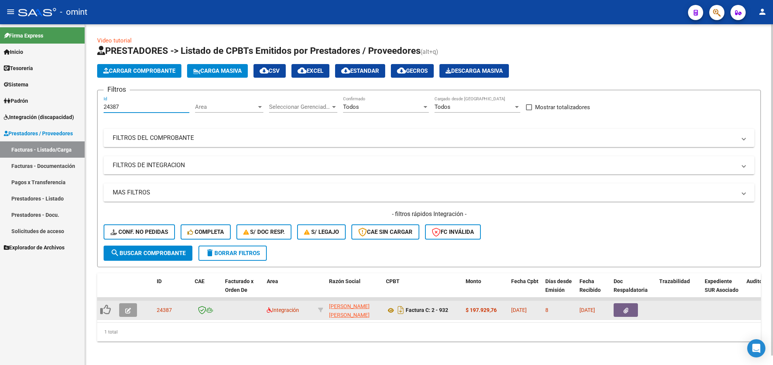
type input "24387"
drag, startPoint x: 130, startPoint y: 303, endPoint x: 130, endPoint y: 307, distance: 4.6
click at [130, 304] on datatable-body-cell at bounding box center [129, 310] width 27 height 19
click at [130, 308] on icon "button" at bounding box center [128, 311] width 6 height 6
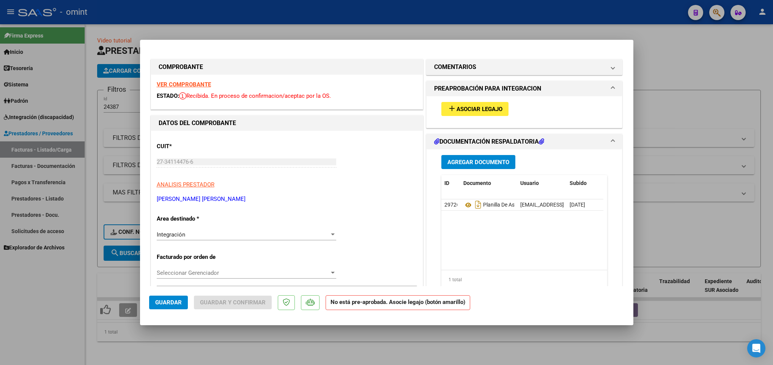
click at [178, 85] on strong "VER COMPROBANTE" at bounding box center [184, 84] width 54 height 7
click at [447, 105] on mat-icon "add" at bounding box center [451, 108] width 9 height 9
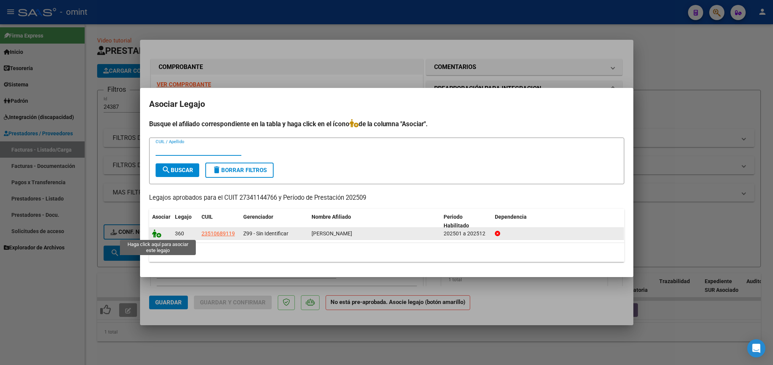
click at [153, 231] on icon at bounding box center [156, 233] width 9 height 8
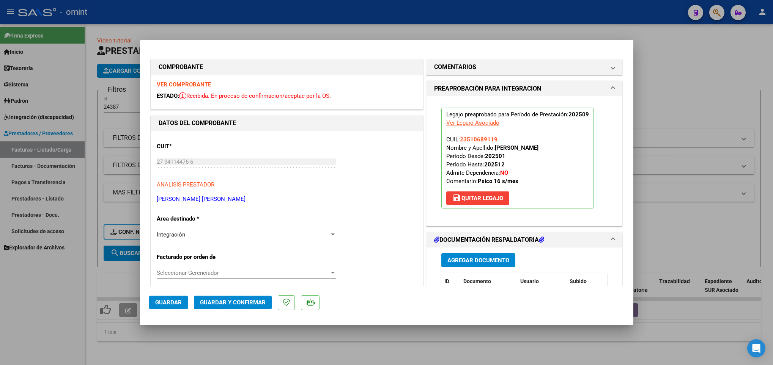
click at [157, 305] on span "Guardar" at bounding box center [168, 302] width 27 height 7
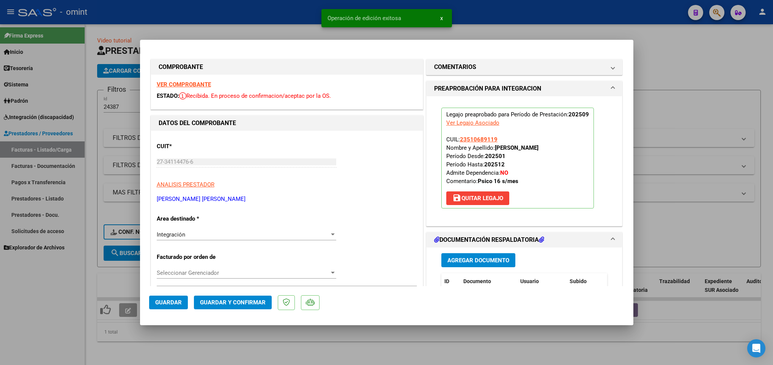
click at [166, 353] on div at bounding box center [386, 182] width 773 height 365
type input "$ 0,00"
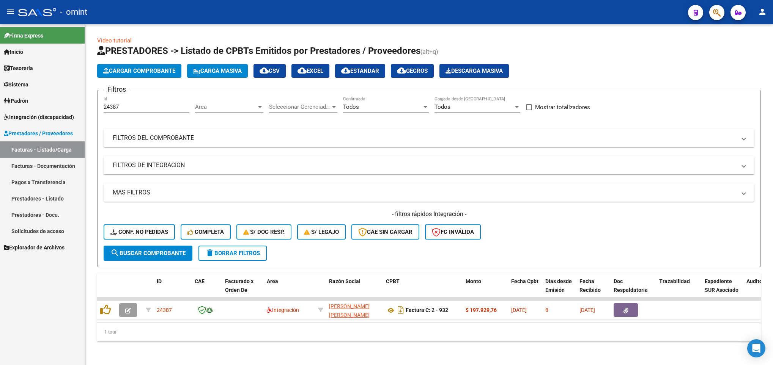
drag, startPoint x: 132, startPoint y: 110, endPoint x: 65, endPoint y: 107, distance: 67.6
click at [65, 107] on mat-sidenav-container "Firma Express Inicio Calendario SSS Instructivos Contacto OS Tesorería Extracto…" at bounding box center [386, 194] width 773 height 341
paste input "171"
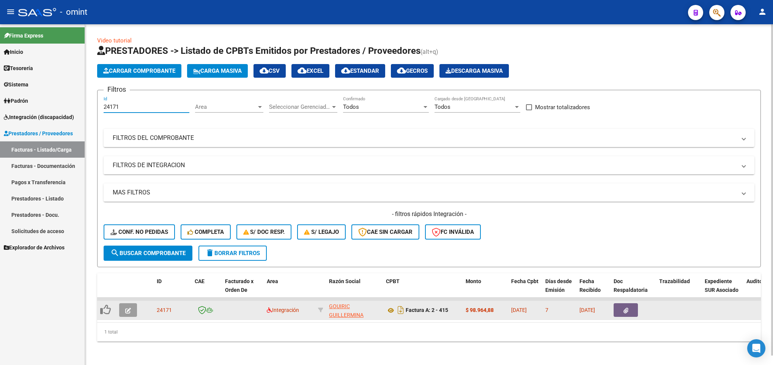
type input "24171"
click at [130, 304] on button "button" at bounding box center [128, 310] width 18 height 14
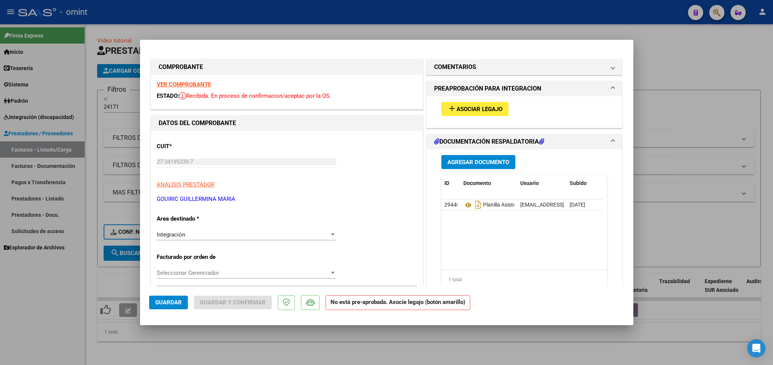
click at [188, 83] on strong "VER COMPROBANTE" at bounding box center [184, 84] width 54 height 7
click at [456, 108] on span "Asociar Legajo" at bounding box center [479, 109] width 46 height 7
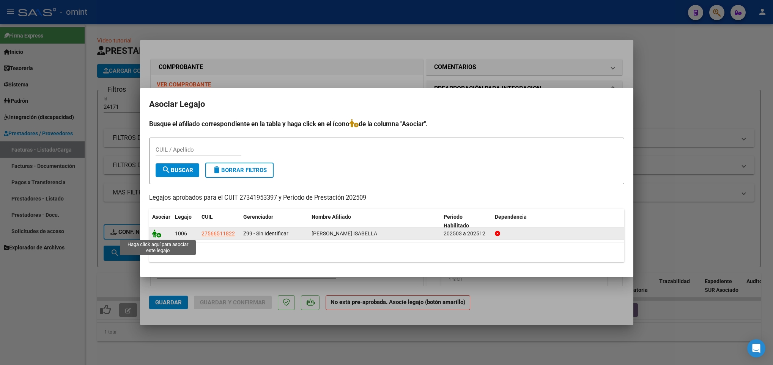
click at [157, 234] on icon at bounding box center [156, 233] width 9 height 8
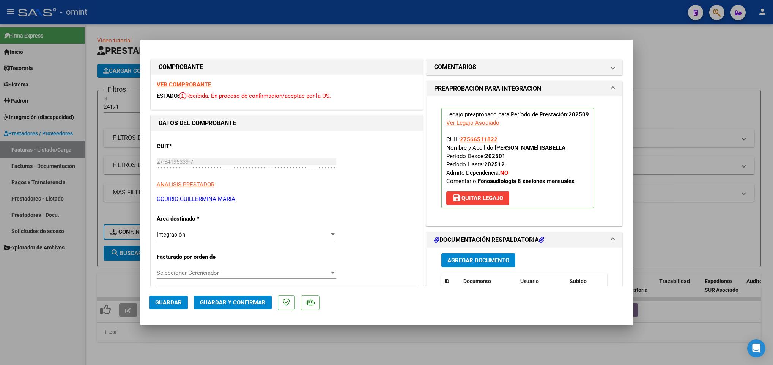
click at [155, 307] on button "Guardar" at bounding box center [168, 303] width 39 height 14
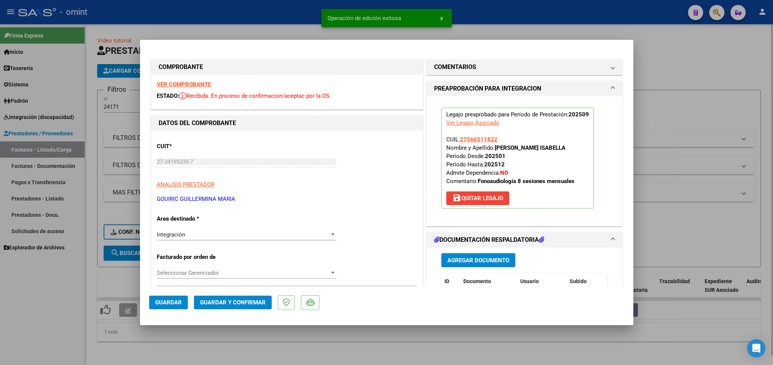
click at [170, 343] on div at bounding box center [386, 182] width 773 height 365
type input "$ 0,00"
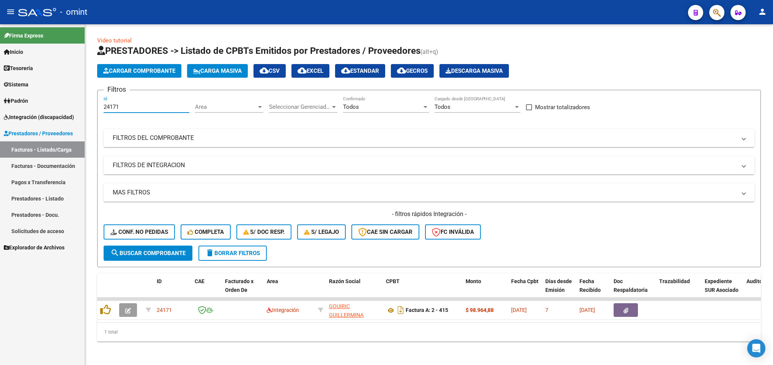
drag, startPoint x: 95, startPoint y: 103, endPoint x: 69, endPoint y: 97, distance: 26.0
click at [69, 97] on mat-sidenav-container "Firma Express Inicio Calendario SSS Instructivos Contacto OS Tesorería Extracto…" at bounding box center [386, 194] width 773 height 341
paste input "3424"
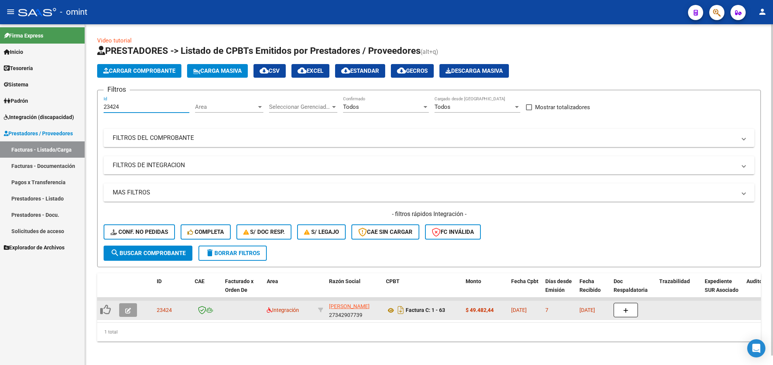
type input "23424"
click at [123, 310] on button "button" at bounding box center [128, 310] width 18 height 14
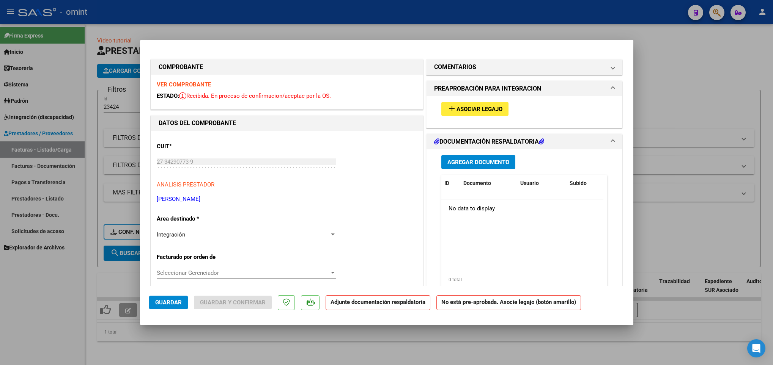
click at [176, 87] on strong "VER COMPROBANTE" at bounding box center [184, 84] width 54 height 7
click at [484, 102] on button "add Asociar Legajo" at bounding box center [474, 109] width 67 height 14
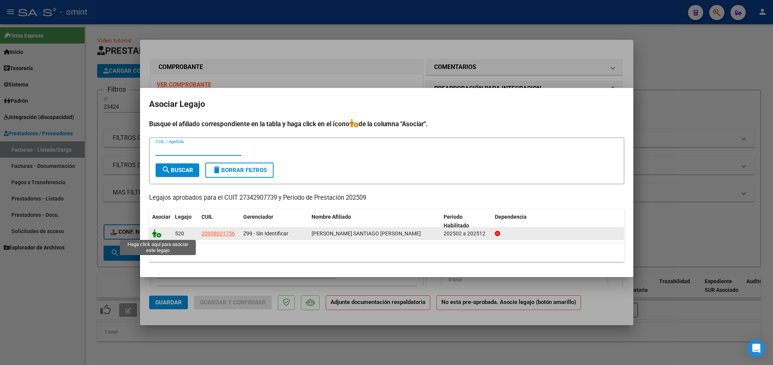
click at [155, 236] on icon at bounding box center [156, 233] width 9 height 8
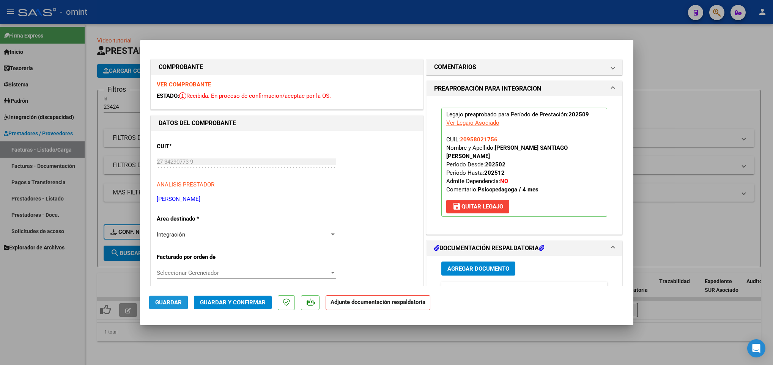
click at [153, 300] on button "Guardar" at bounding box center [168, 303] width 39 height 14
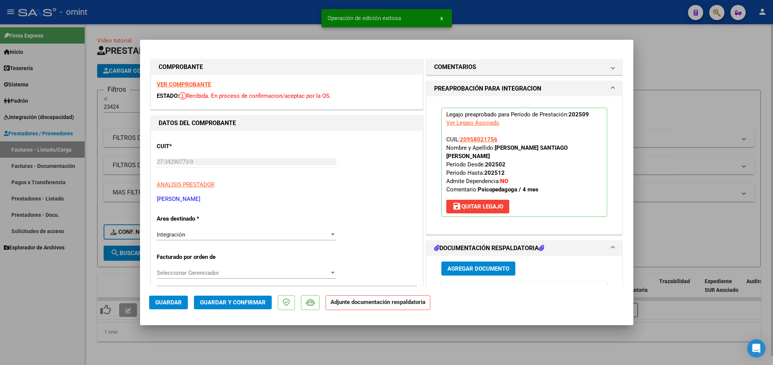
click at [172, 353] on div at bounding box center [386, 182] width 773 height 365
type input "$ 0,00"
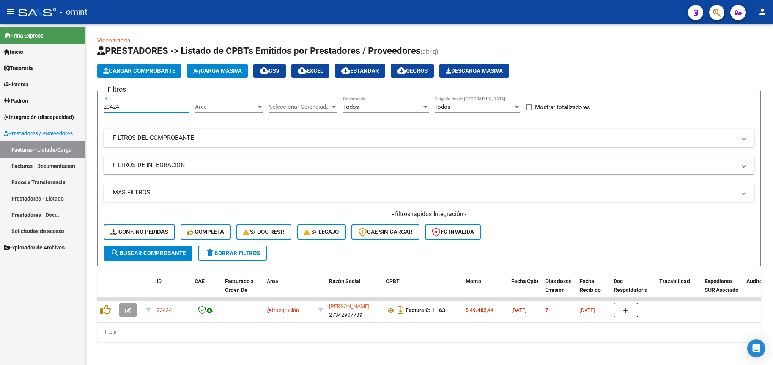
drag, startPoint x: 131, startPoint y: 107, endPoint x: 54, endPoint y: 101, distance: 77.6
click at [54, 101] on mat-sidenav-container "Firma Express Inicio Calendario SSS Instructivos Contacto OS Tesorería Extracto…" at bounding box center [386, 194] width 773 height 341
paste input "113"
drag, startPoint x: 123, startPoint y: 107, endPoint x: 53, endPoint y: 107, distance: 69.4
click at [53, 107] on mat-sidenav-container "Firma Express Inicio Calendario SSS Instructivos Contacto OS Tesorería Extracto…" at bounding box center [386, 194] width 773 height 341
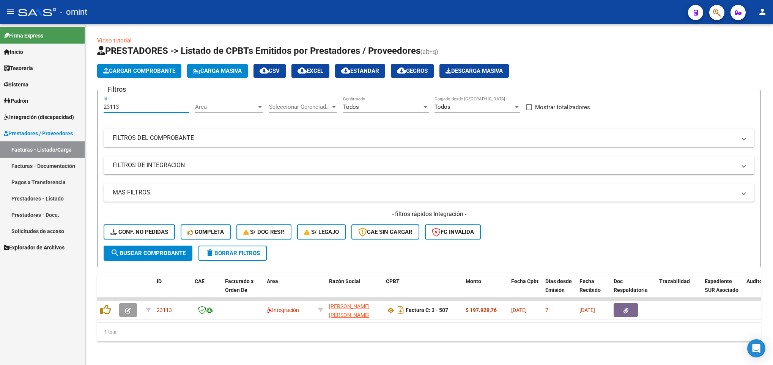
paste input "318"
drag, startPoint x: 131, startPoint y: 105, endPoint x: 53, endPoint y: 108, distance: 77.8
click at [53, 108] on mat-sidenav-container "Firma Express Inicio Calendario SSS Instructivos Contacto OS Tesorería Extracto…" at bounding box center [386, 194] width 773 height 341
paste input "210"
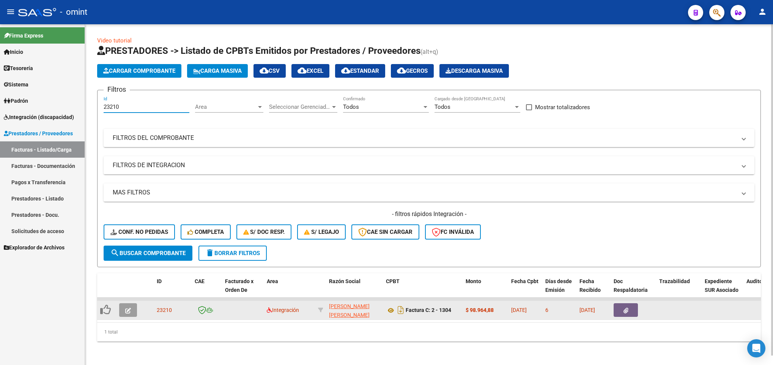
type input "23210"
click at [123, 310] on button "button" at bounding box center [128, 310] width 18 height 14
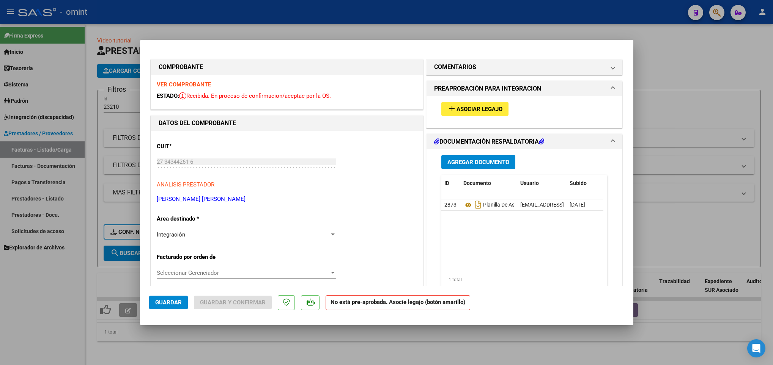
click at [173, 82] on strong "VER COMPROBANTE" at bounding box center [184, 84] width 54 height 7
click at [461, 107] on span "Asociar Legajo" at bounding box center [479, 109] width 46 height 7
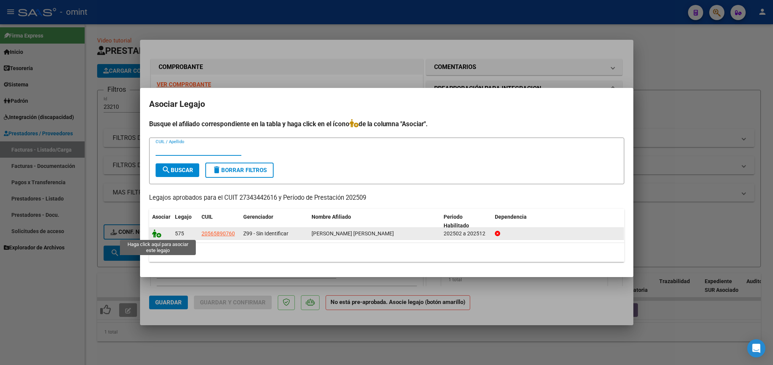
click at [158, 233] on icon at bounding box center [156, 233] width 9 height 8
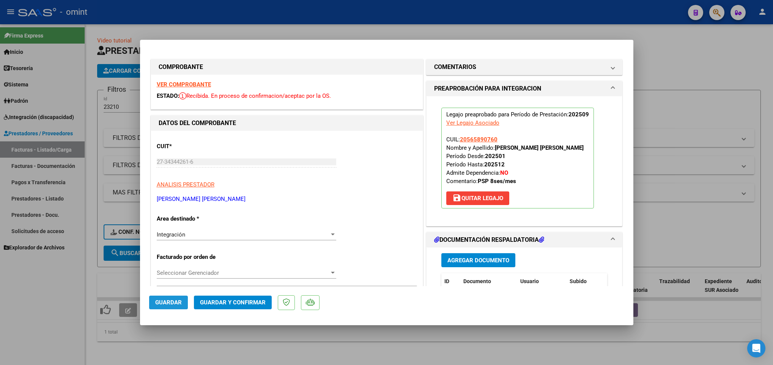
click at [174, 299] on button "Guardar" at bounding box center [168, 303] width 39 height 14
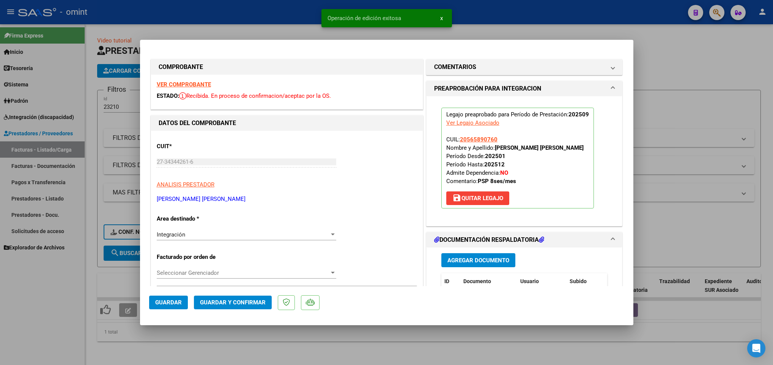
click at [167, 344] on div at bounding box center [386, 182] width 773 height 365
type input "$ 0,00"
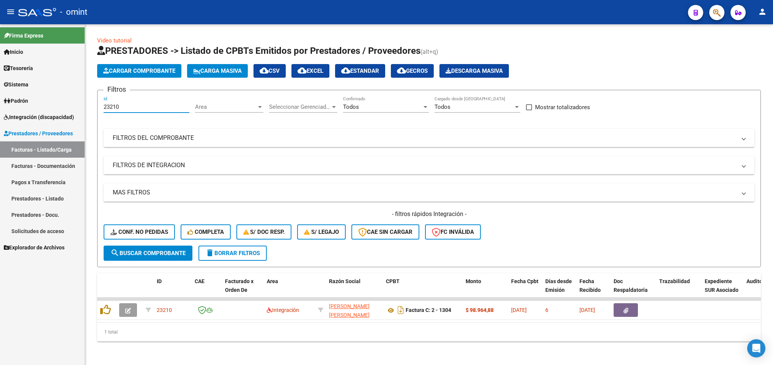
drag, startPoint x: 131, startPoint y: 106, endPoint x: 72, endPoint y: 102, distance: 59.0
click at [72, 102] on mat-sidenav-container "Firma Express Inicio Calendario SSS Instructivos Contacto OS Tesorería Extracto…" at bounding box center [386, 194] width 773 height 341
paste input "2149"
drag, startPoint x: 124, startPoint y: 107, endPoint x: 50, endPoint y: 101, distance: 74.7
click at [50, 101] on mat-sidenav-container "Firma Express Inicio Calendario SSS Instructivos Contacto OS Tesorería Extracto…" at bounding box center [386, 194] width 773 height 341
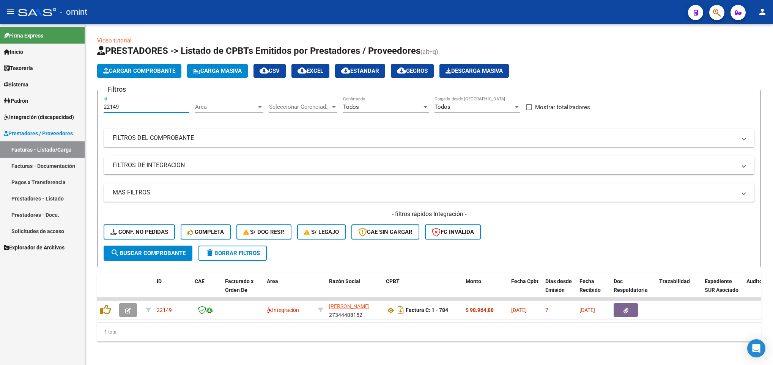
paste input "1965"
type input "21965"
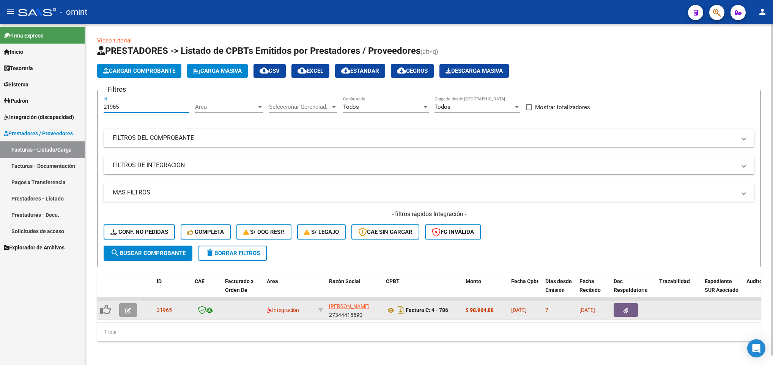
click at [130, 312] on icon "button" at bounding box center [128, 311] width 6 height 6
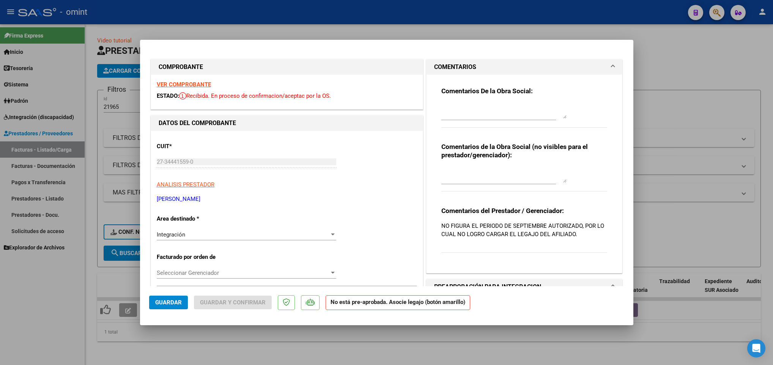
click at [192, 83] on strong "VER COMPROBANTE" at bounding box center [184, 84] width 54 height 7
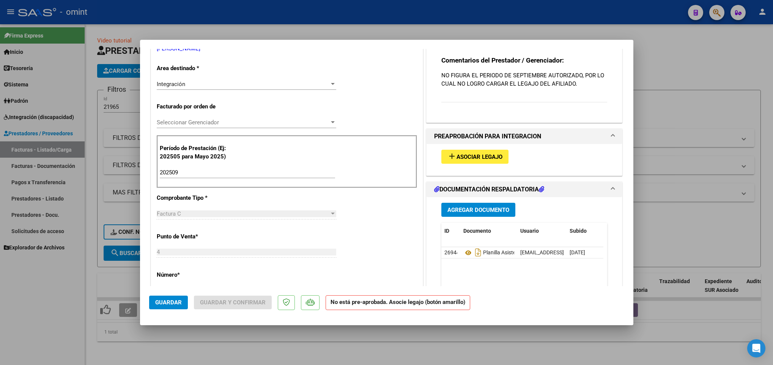
scroll to position [171, 0]
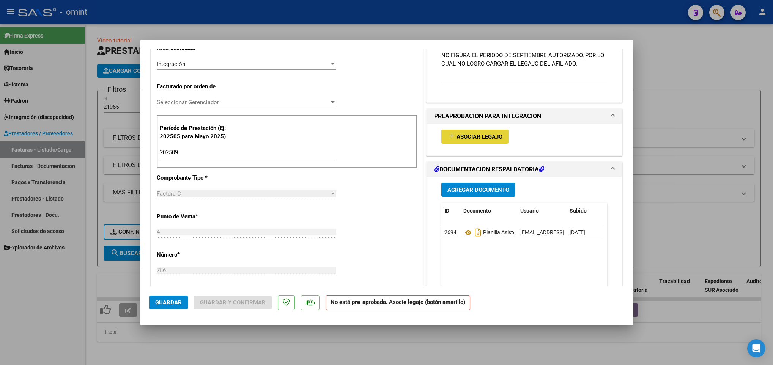
click at [461, 137] on span "Asociar Legajo" at bounding box center [479, 137] width 46 height 7
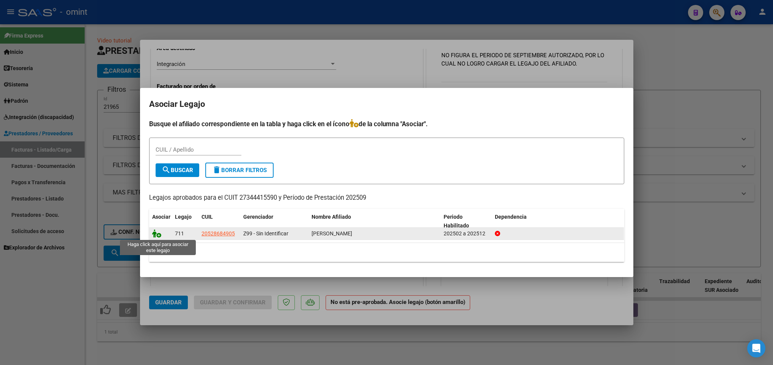
click at [157, 237] on icon at bounding box center [156, 233] width 9 height 8
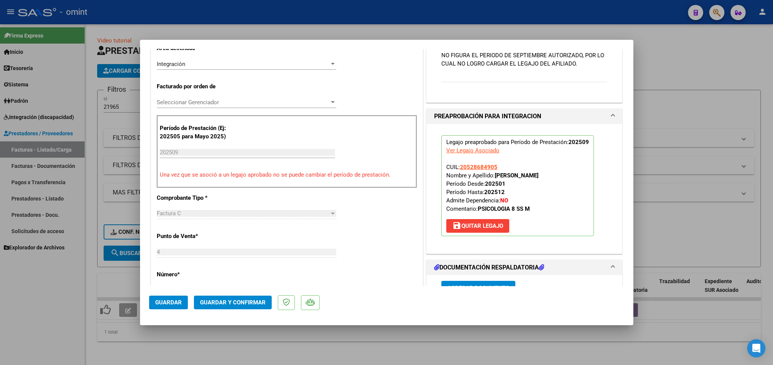
click at [162, 302] on span "Guardar" at bounding box center [168, 302] width 27 height 7
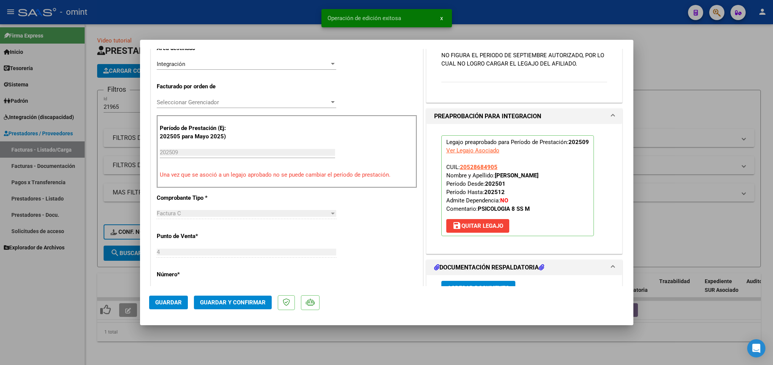
click at [101, 278] on div at bounding box center [386, 182] width 773 height 365
type input "$ 0,00"
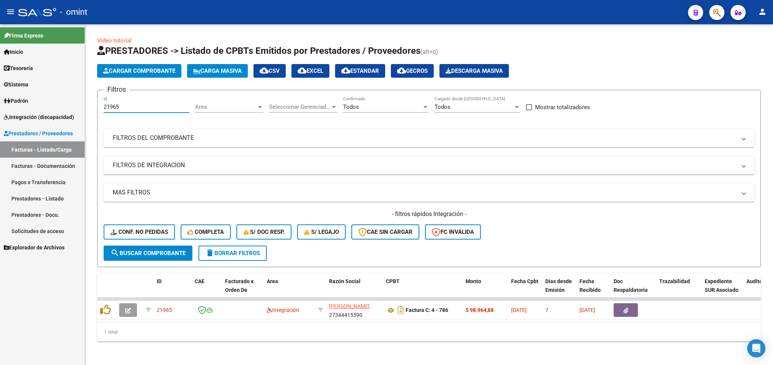
drag, startPoint x: 157, startPoint y: 108, endPoint x: 43, endPoint y: 108, distance: 113.8
click at [43, 108] on mat-sidenav-container "Firma Express Inicio Calendario SSS Instructivos Contacto OS Tesorería Extracto…" at bounding box center [386, 194] width 773 height 341
paste input "864"
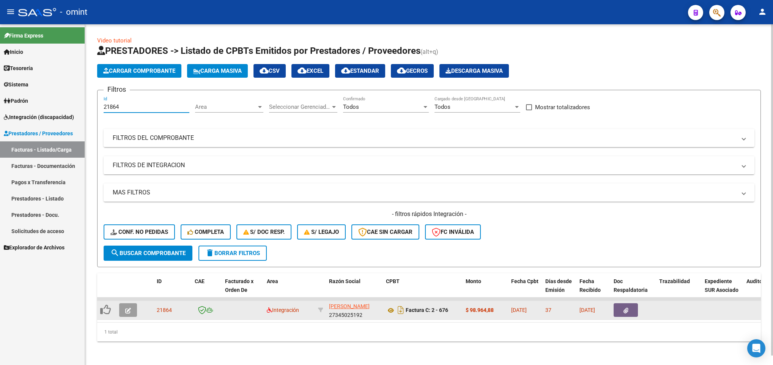
type input "21864"
click at [123, 311] on button "button" at bounding box center [128, 310] width 18 height 14
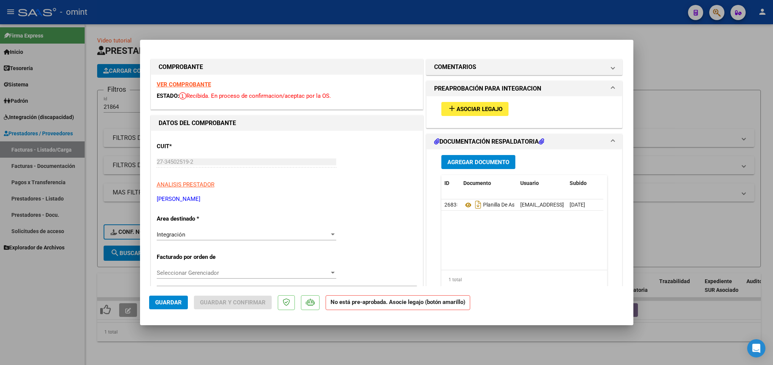
click at [189, 85] on strong "VER COMPROBANTE" at bounding box center [184, 84] width 54 height 7
click at [456, 106] on span "Asociar Legajo" at bounding box center [479, 109] width 46 height 7
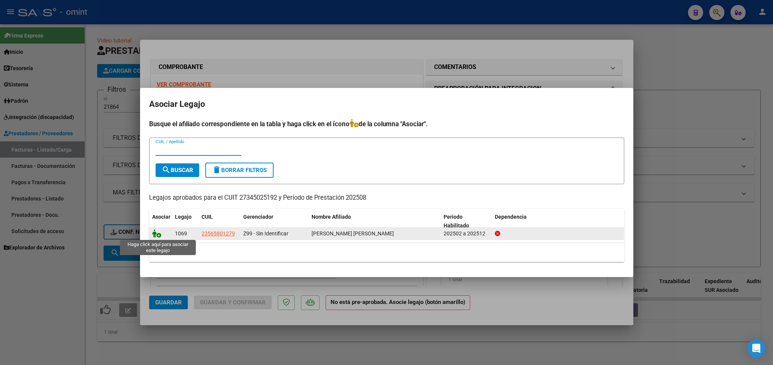
click at [155, 234] on icon at bounding box center [156, 233] width 9 height 8
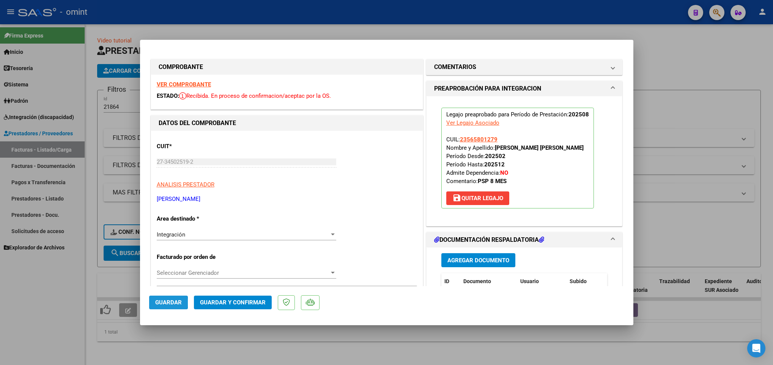
click at [156, 303] on span "Guardar" at bounding box center [168, 302] width 27 height 7
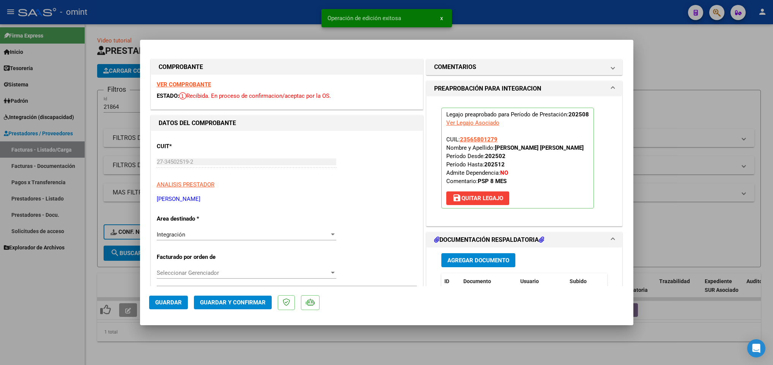
click at [159, 346] on div at bounding box center [386, 182] width 773 height 365
type input "$ 0,00"
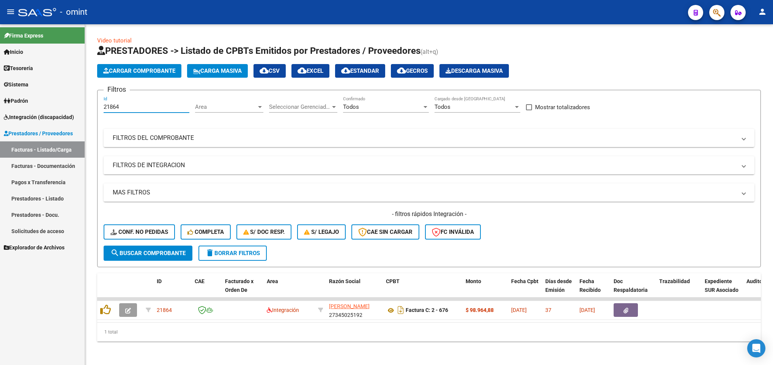
drag, startPoint x: 134, startPoint y: 107, endPoint x: 48, endPoint y: 105, distance: 86.5
click at [48, 105] on mat-sidenav-container "Firma Express Inicio Calendario SSS Instructivos Contacto OS Tesorería Extracto…" at bounding box center [386, 194] width 773 height 341
paste input "4051"
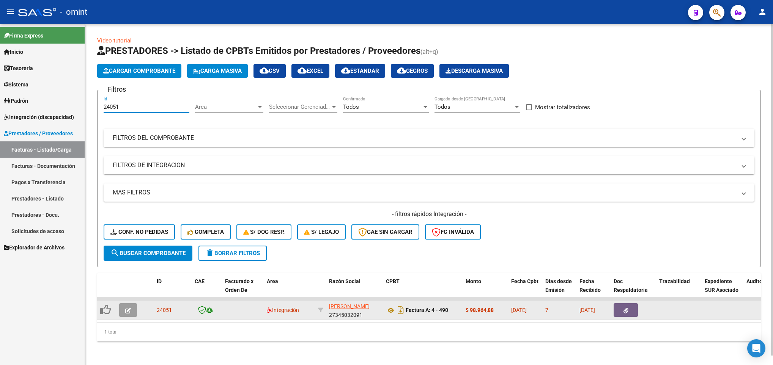
type input "24051"
click at [125, 314] on button "button" at bounding box center [128, 310] width 18 height 14
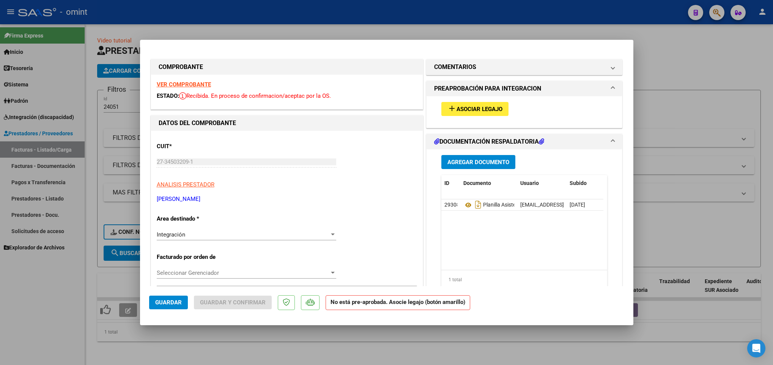
click at [200, 81] on strong "VER COMPROBANTE" at bounding box center [184, 84] width 54 height 7
click at [478, 110] on span "Asociar Legajo" at bounding box center [479, 109] width 46 height 7
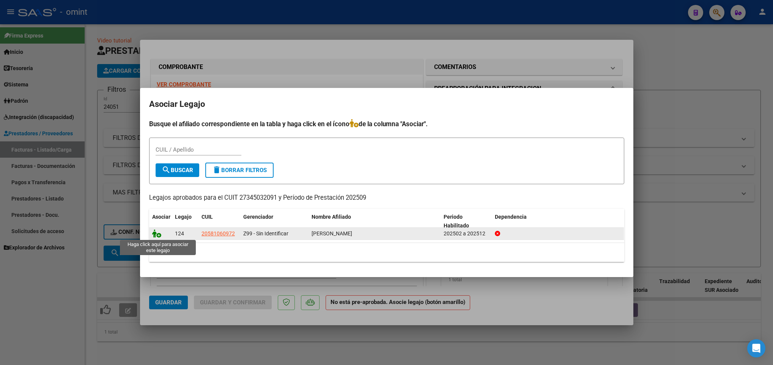
click at [152, 233] on icon at bounding box center [156, 233] width 9 height 8
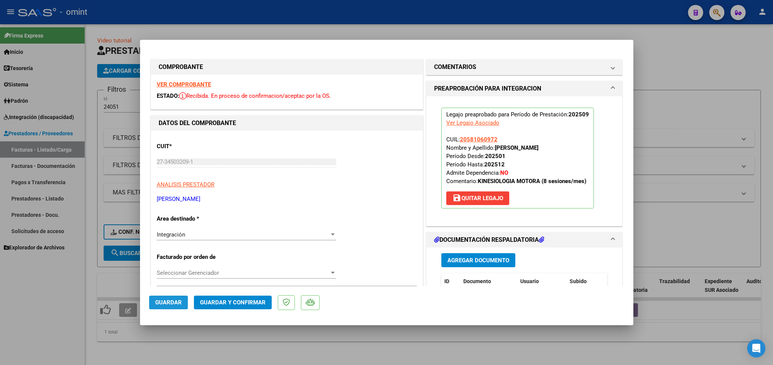
click at [156, 307] on button "Guardar" at bounding box center [168, 303] width 39 height 14
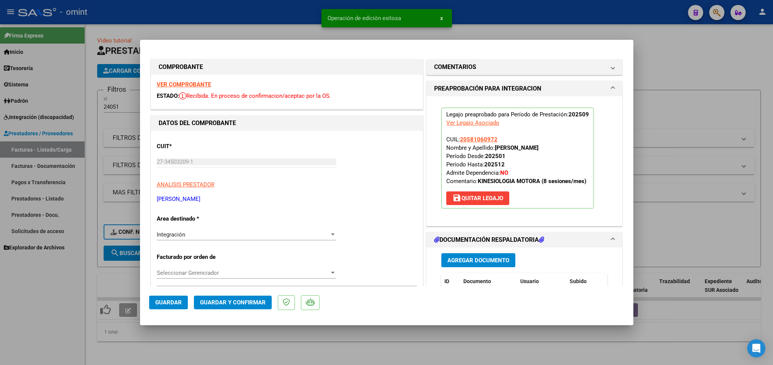
click at [170, 346] on div at bounding box center [386, 182] width 773 height 365
type input "$ 0,00"
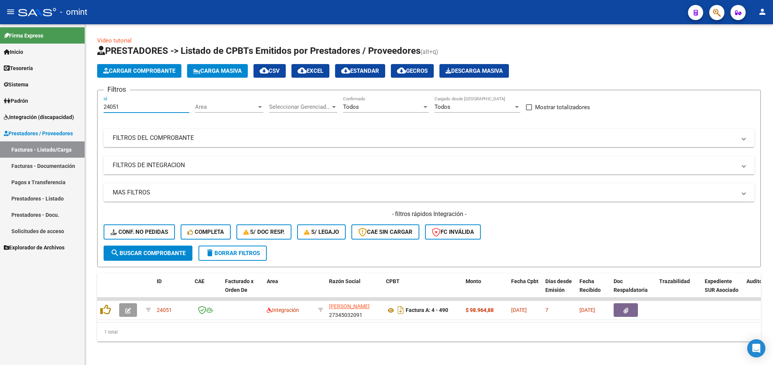
drag, startPoint x: 129, startPoint y: 108, endPoint x: 42, endPoint y: 111, distance: 86.9
click at [42, 111] on mat-sidenav-container "Firma Express Inicio Calendario SSS Instructivos Contacto OS Tesorería Extracto…" at bounding box center [386, 194] width 773 height 341
paste input "3686"
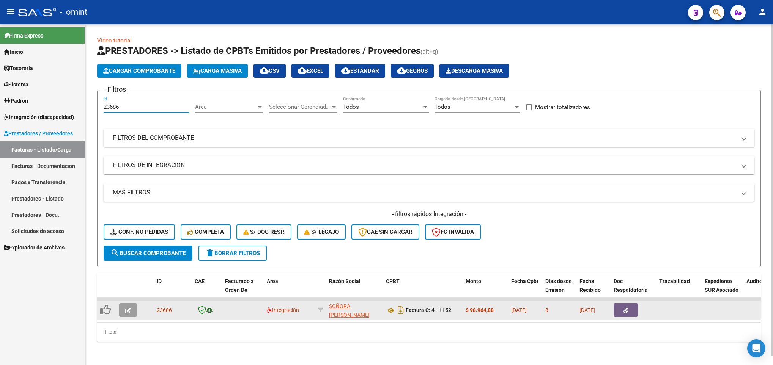
type input "23686"
click at [134, 309] on button "button" at bounding box center [128, 310] width 18 height 14
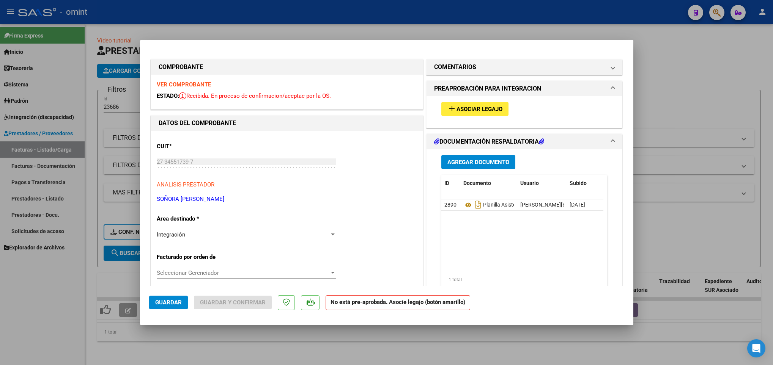
click at [199, 86] on strong "VER COMPROBANTE" at bounding box center [184, 84] width 54 height 7
click at [493, 106] on span "Asociar Legajo" at bounding box center [479, 109] width 46 height 7
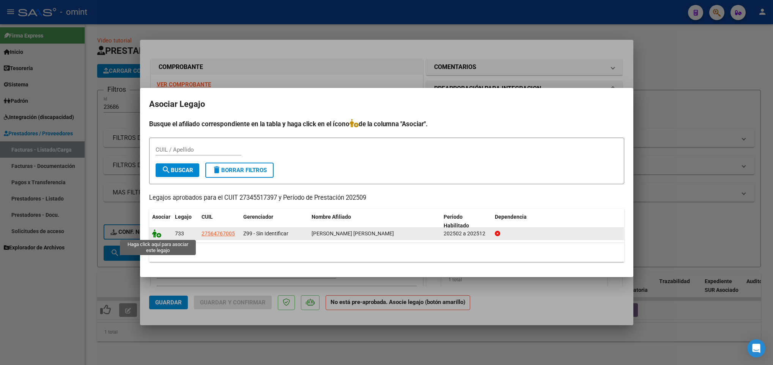
click at [156, 233] on icon at bounding box center [156, 233] width 9 height 8
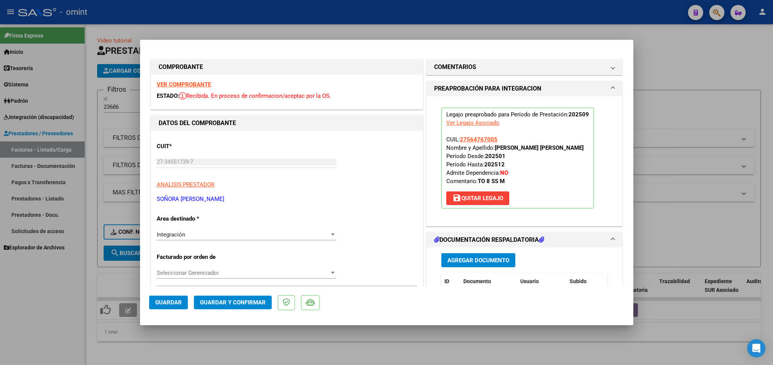
click at [162, 307] on button "Guardar" at bounding box center [168, 303] width 39 height 14
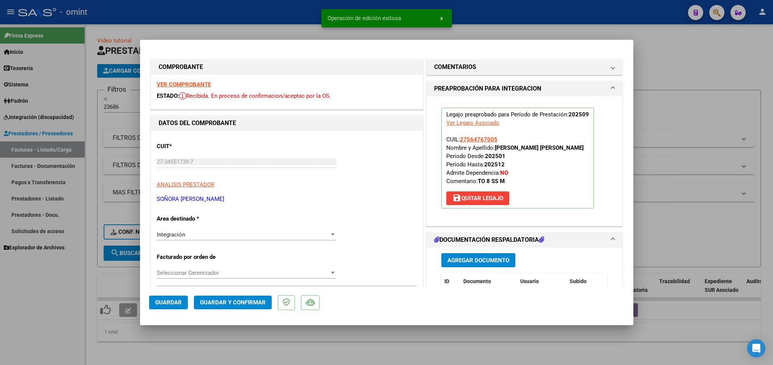
click at [182, 349] on div at bounding box center [386, 182] width 773 height 365
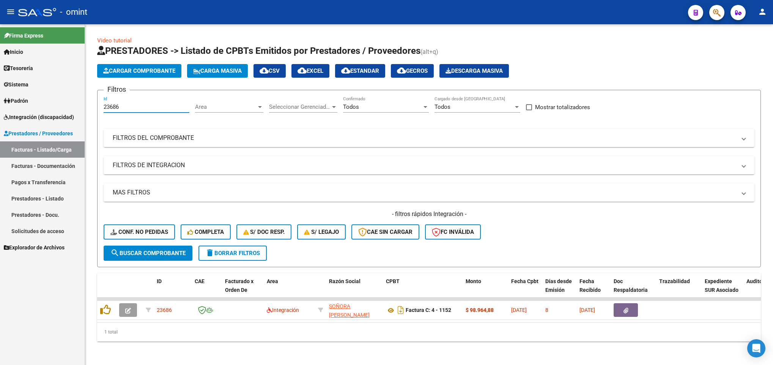
drag, startPoint x: 109, startPoint y: 110, endPoint x: 69, endPoint y: 105, distance: 40.1
click at [69, 105] on mat-sidenav-container "Firma Express Inicio Calendario SSS Instructivos Contacto OS Tesorería Extracto…" at bounding box center [386, 194] width 773 height 341
paste input "2327"
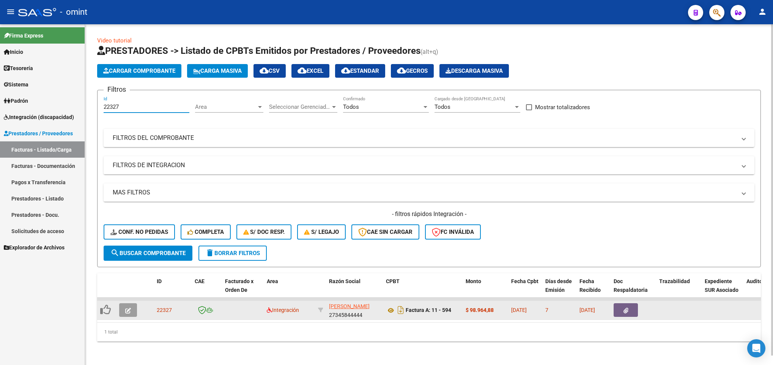
click at [125, 313] on icon "button" at bounding box center [128, 311] width 6 height 6
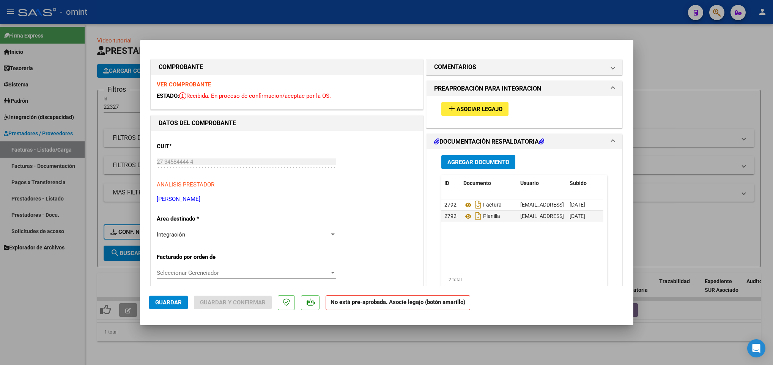
click at [200, 81] on strong "VER COMPROBANTE" at bounding box center [184, 84] width 54 height 7
click at [472, 108] on span "Asociar Legajo" at bounding box center [479, 109] width 46 height 7
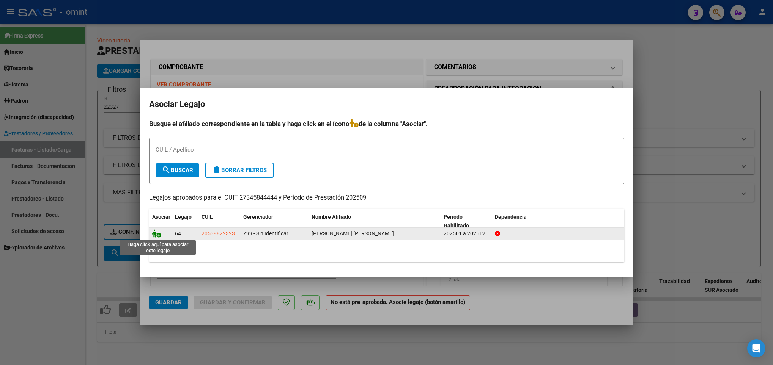
click at [155, 232] on icon at bounding box center [156, 233] width 9 height 8
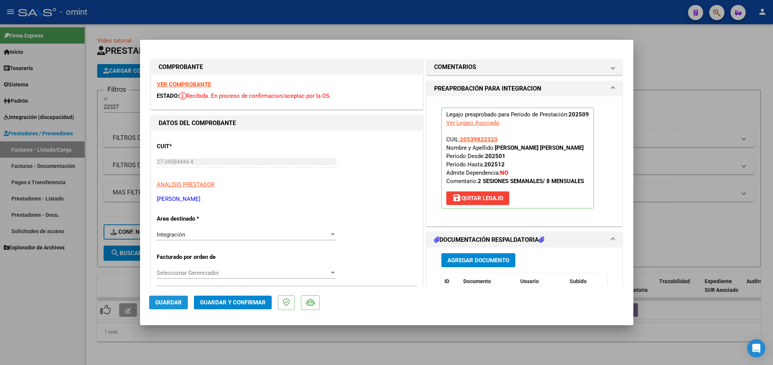
drag, startPoint x: 152, startPoint y: 305, endPoint x: 152, endPoint y: 310, distance: 4.6
click at [152, 304] on button "Guardar" at bounding box center [168, 303] width 39 height 14
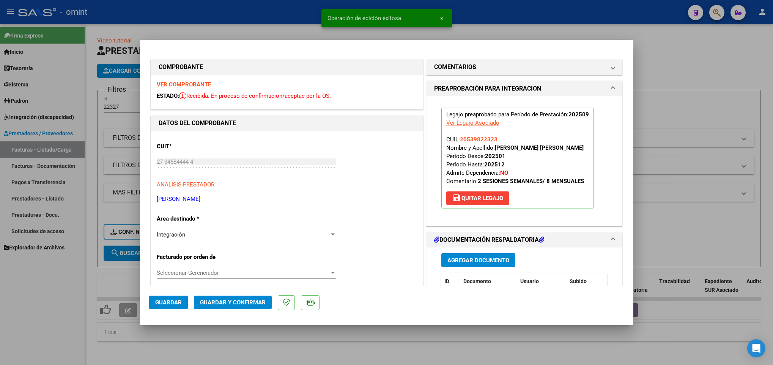
click at [180, 343] on div at bounding box center [386, 182] width 773 height 365
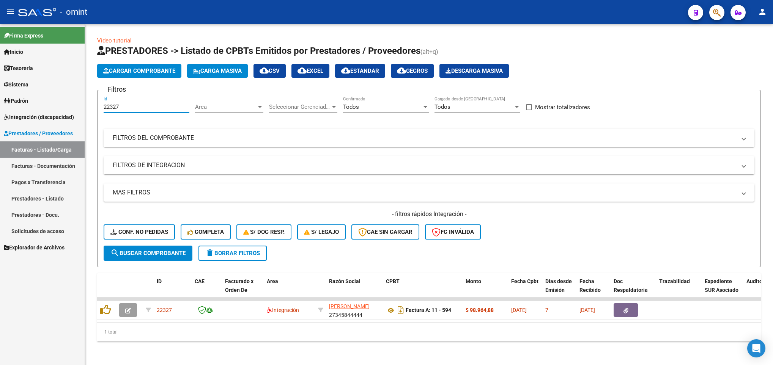
drag, startPoint x: 137, startPoint y: 109, endPoint x: 84, endPoint y: 107, distance: 52.4
click at [84, 107] on mat-sidenav-container "Firma Express Inicio Calendario SSS Instructivos Contacto OS Tesorería Extracto…" at bounding box center [386, 194] width 773 height 341
paste input "3538"
drag, startPoint x: 126, startPoint y: 108, endPoint x: 60, endPoint y: 109, distance: 66.0
click at [60, 109] on mat-sidenav-container "Firma Express Inicio Calendario SSS Instructivos Contacto OS Tesorería Extracto…" at bounding box center [386, 194] width 773 height 341
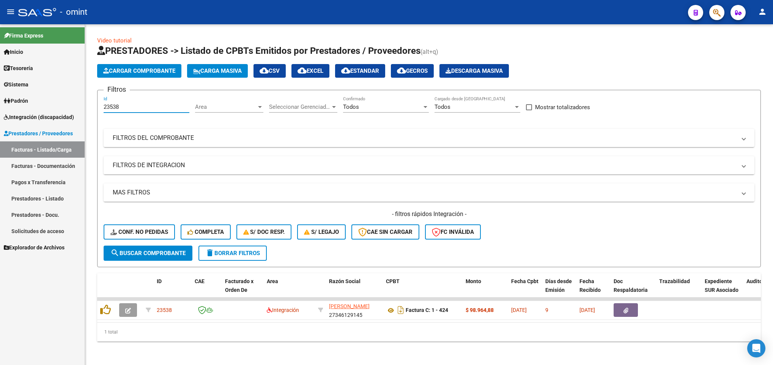
paste input "2075"
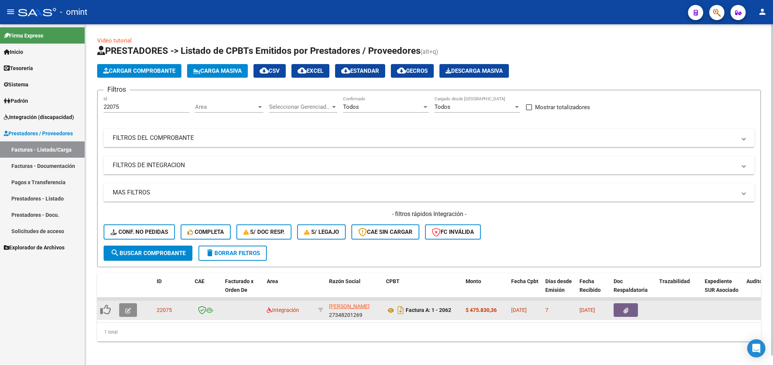
click at [122, 310] on button "button" at bounding box center [128, 310] width 18 height 14
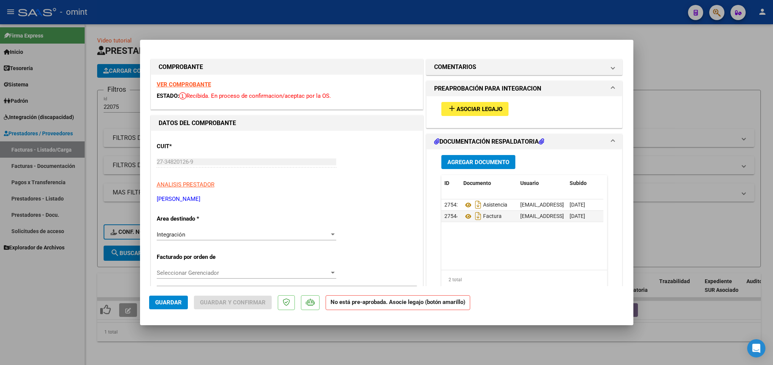
click at [186, 82] on strong "VER COMPROBANTE" at bounding box center [184, 84] width 54 height 7
click at [475, 103] on button "add Asociar Legajo" at bounding box center [474, 109] width 67 height 14
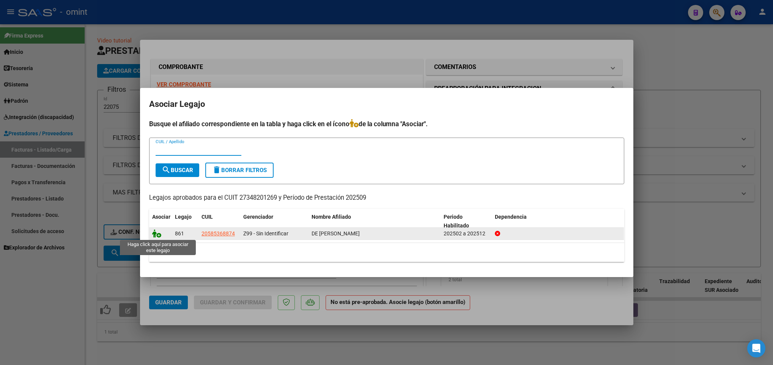
click at [158, 234] on icon at bounding box center [156, 233] width 9 height 8
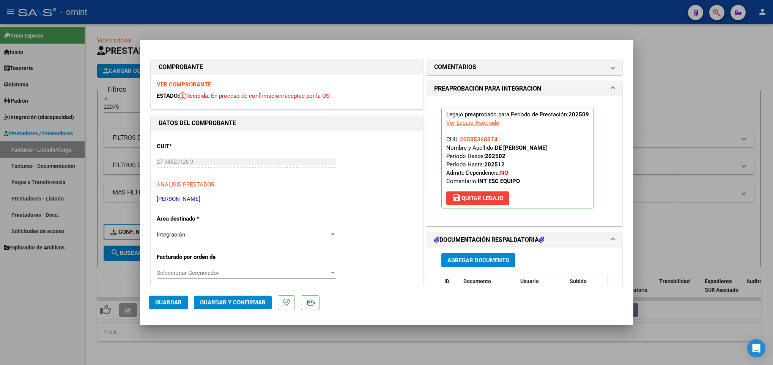
click at [164, 300] on span "Guardar" at bounding box center [168, 302] width 27 height 7
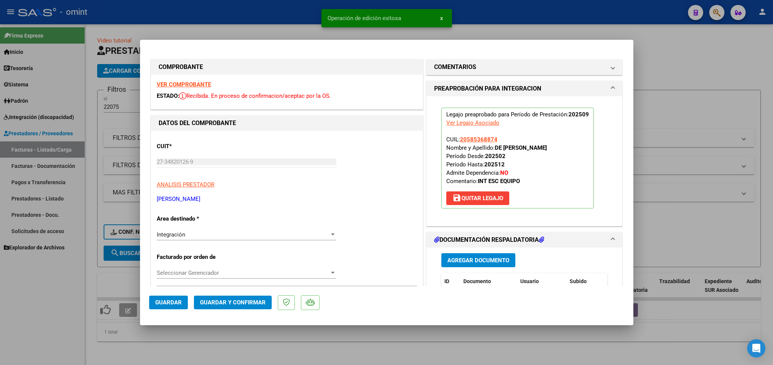
click at [152, 358] on div at bounding box center [386, 182] width 773 height 365
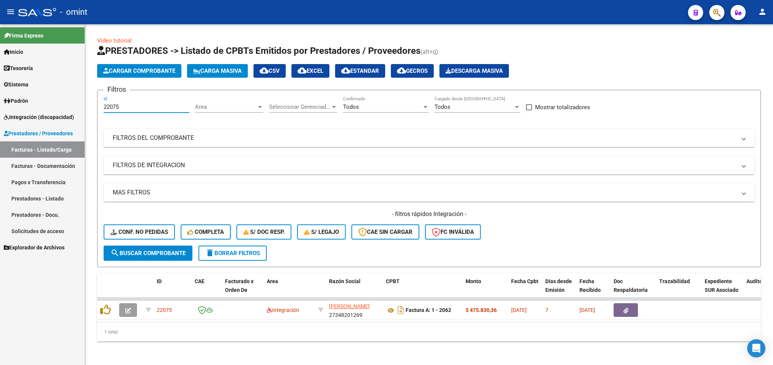
drag, startPoint x: 123, startPoint y: 108, endPoint x: 32, endPoint y: 108, distance: 91.0
click at [32, 108] on mat-sidenav-container "Firma Express Inicio Calendario SSS Instructivos Contacto OS Tesorería Extracto…" at bounding box center [386, 194] width 773 height 341
paste input "3386"
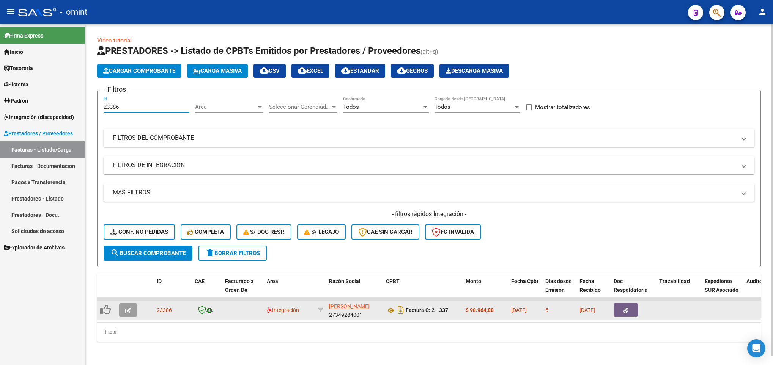
click at [122, 311] on button "button" at bounding box center [128, 310] width 18 height 14
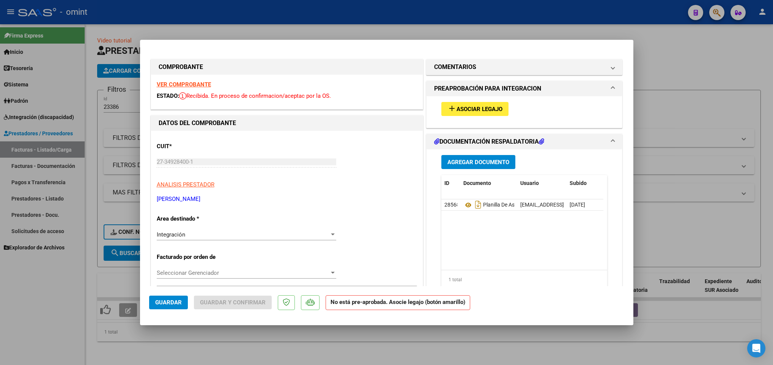
click at [195, 83] on strong "VER COMPROBANTE" at bounding box center [184, 84] width 54 height 7
click at [456, 110] on span "Asociar Legajo" at bounding box center [479, 109] width 46 height 7
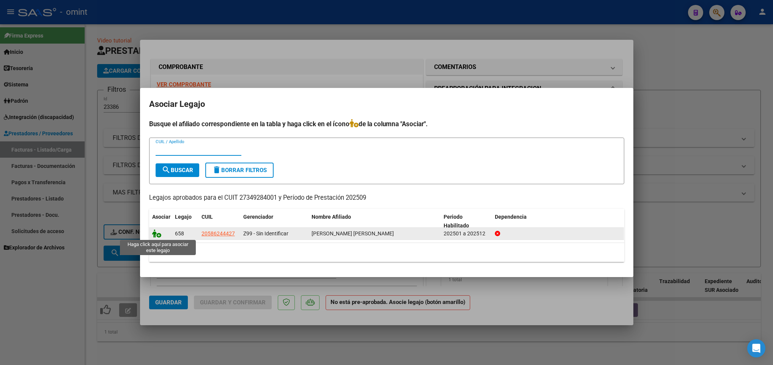
click at [154, 235] on icon at bounding box center [156, 233] width 9 height 8
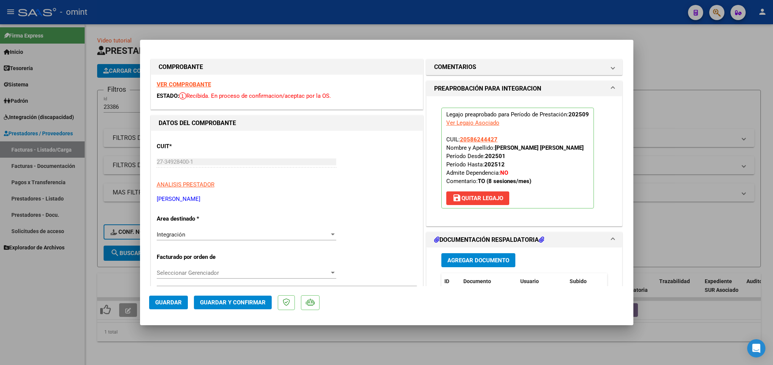
click at [159, 304] on span "Guardar" at bounding box center [168, 302] width 27 height 7
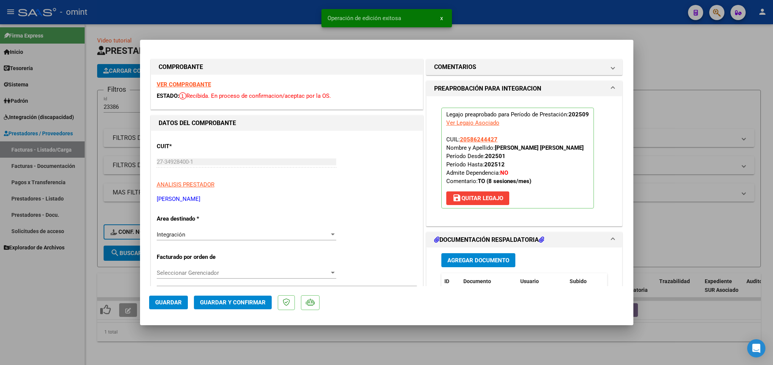
click at [186, 347] on div at bounding box center [386, 182] width 773 height 365
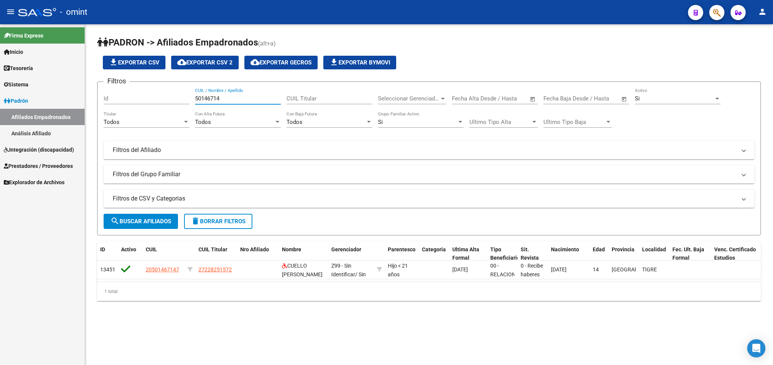
drag, startPoint x: 224, startPoint y: 98, endPoint x: 187, endPoint y: 102, distance: 37.3
click at [187, 102] on div "Filtros Id 50146714 CUIL / Nombre / Apellido CUIL Titular Seleccionar Gerenciad…" at bounding box center [429, 136] width 651 height 96
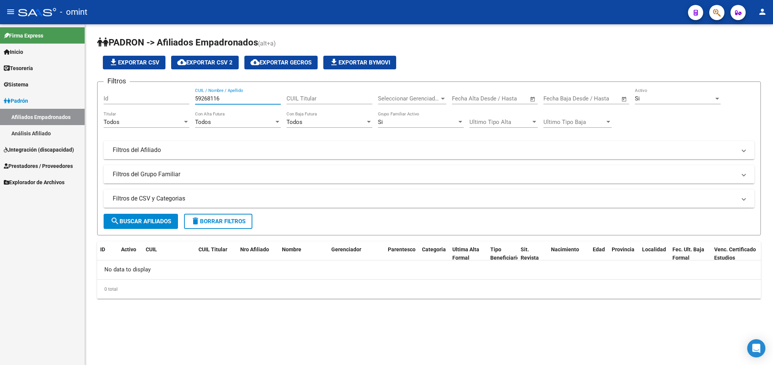
drag, startPoint x: 229, startPoint y: 99, endPoint x: 162, endPoint y: 88, distance: 68.1
click at [162, 88] on div "Filtros Id 59268116 CUIL / Nombre / Apellido CUIL Titular Seleccionar Gerenciad…" at bounding box center [429, 136] width 651 height 96
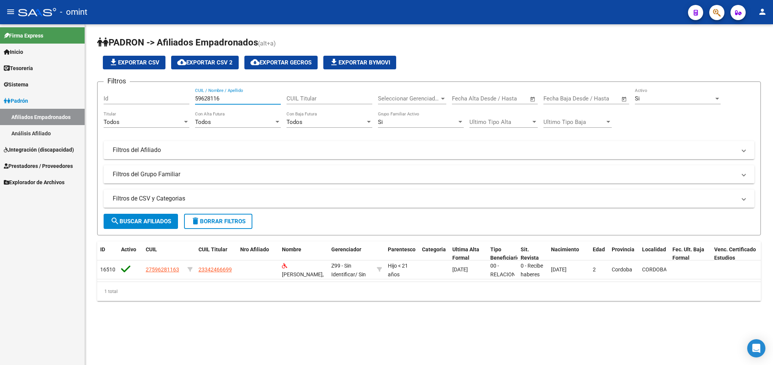
drag, startPoint x: 226, startPoint y: 102, endPoint x: 182, endPoint y: 96, distance: 44.7
click at [182, 96] on div "Filtros Id 59628116 CUIL / Nombre / Apellido CUIL Titular Seleccionar Gerenciad…" at bounding box center [429, 136] width 651 height 96
type input "59628116"
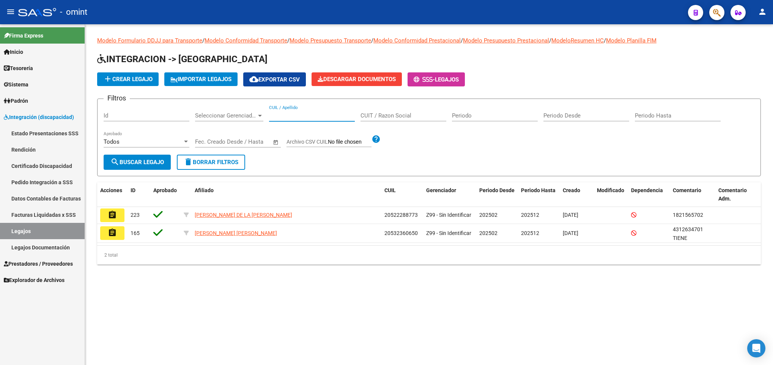
click at [301, 116] on input "CUIL / Apellido" at bounding box center [312, 115] width 86 height 7
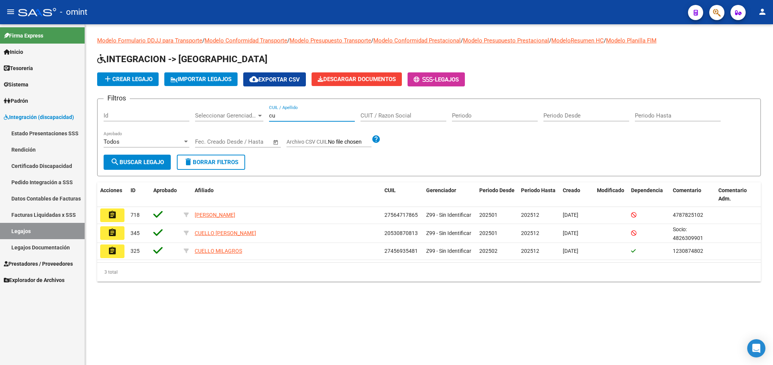
type input "c"
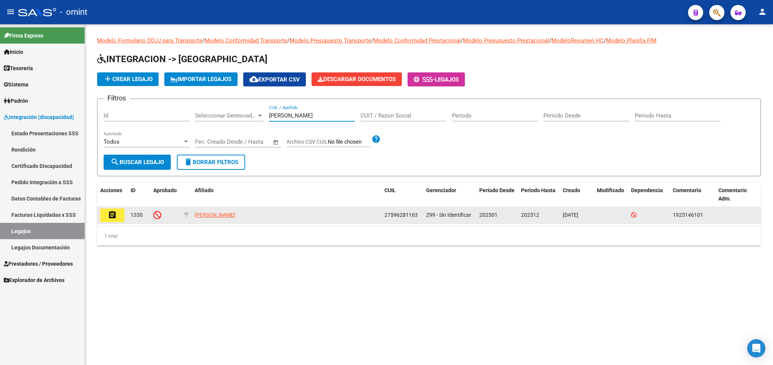
type input "GARRIDO"
click at [115, 214] on mat-icon "assignment" at bounding box center [112, 215] width 9 height 9
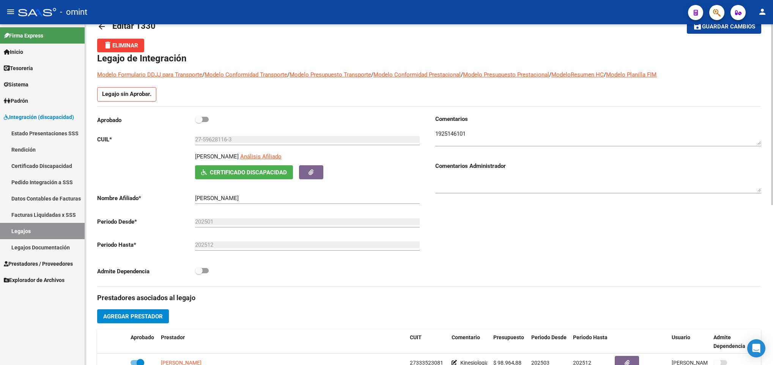
scroll to position [17, 0]
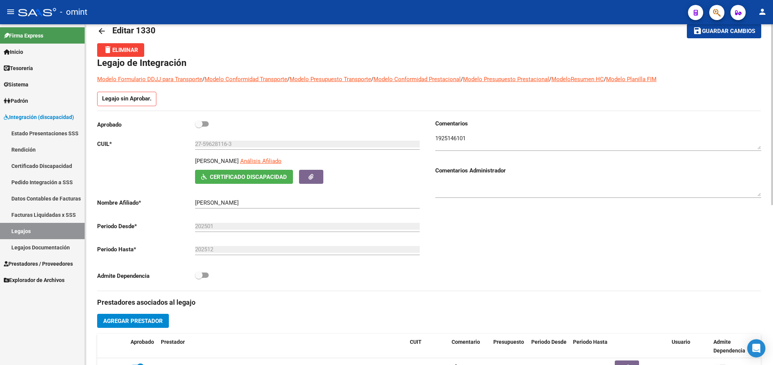
click at [101, 27] on mat-icon "arrow_back" at bounding box center [101, 31] width 9 height 9
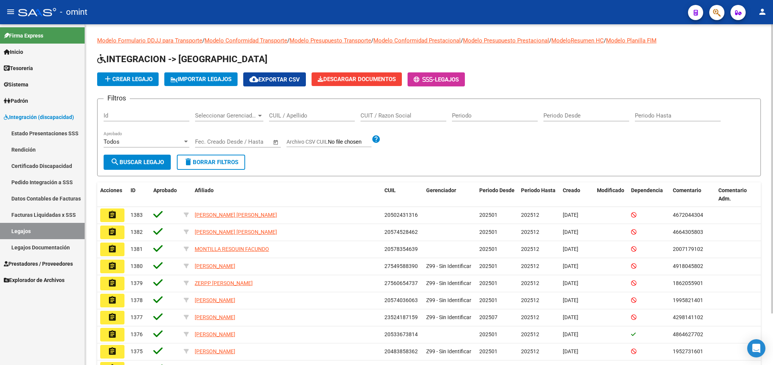
click at [292, 118] on input "CUIL / Apellido" at bounding box center [312, 115] width 86 height 7
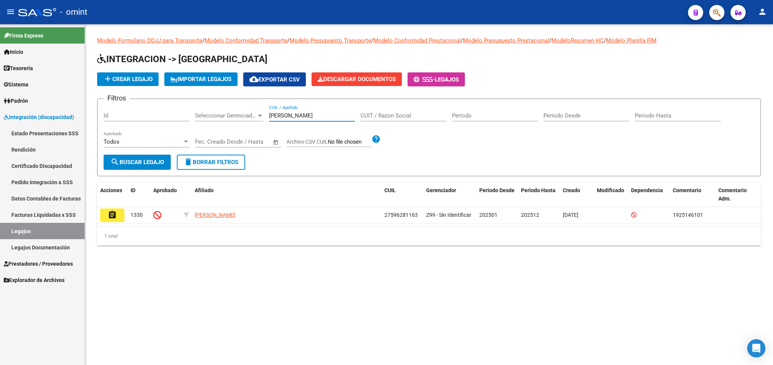
drag, startPoint x: 280, startPoint y: 118, endPoint x: 238, endPoint y: 107, distance: 43.8
click at [238, 107] on div "Filtros Id Seleccionar Gerenciador Seleccionar Gerenciador GARRIDO CUIL / Apell…" at bounding box center [429, 130] width 651 height 50
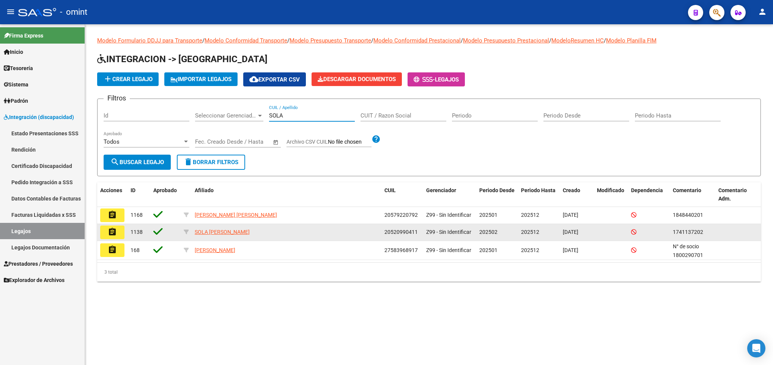
type input "SOLA"
click at [119, 229] on button "assignment" at bounding box center [112, 233] width 24 height 14
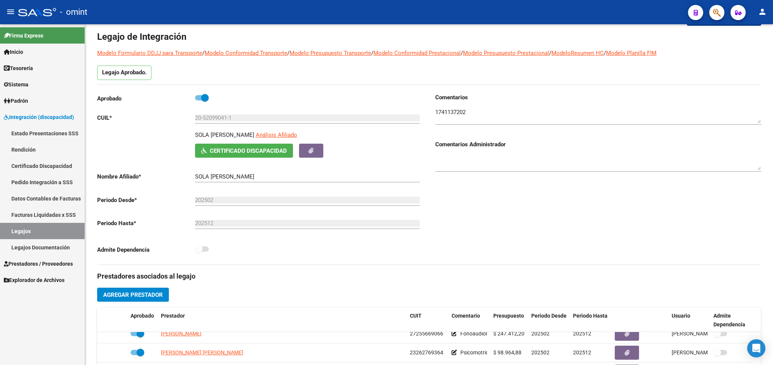
scroll to position [4, 0]
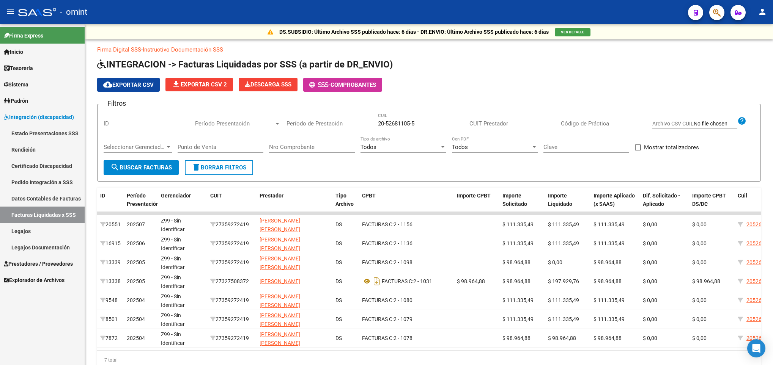
scroll to position [38, 0]
